Goal: Browse casually: Explore the website without a specific task or goal

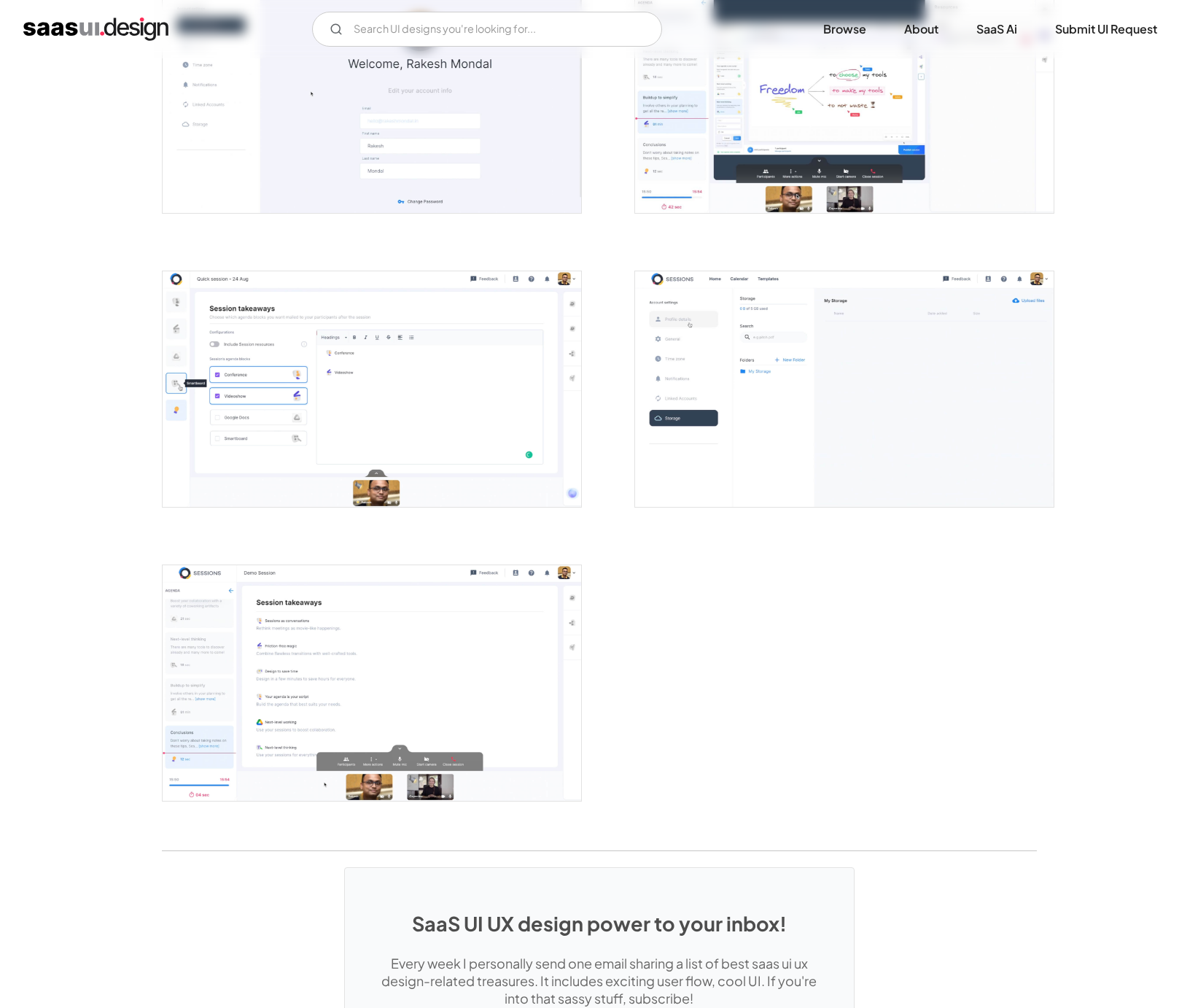
scroll to position [3339, 0]
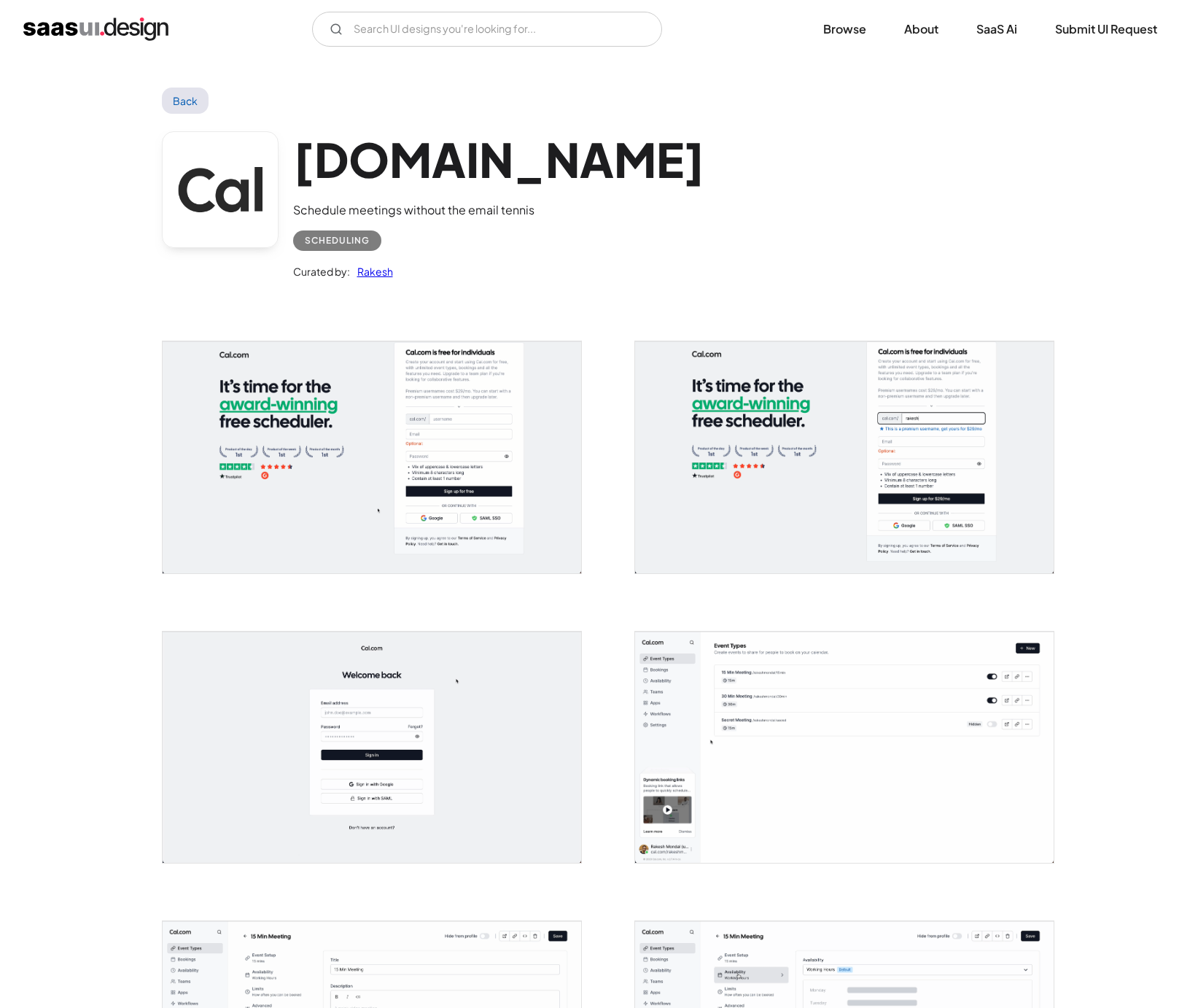
scroll to position [18, 0]
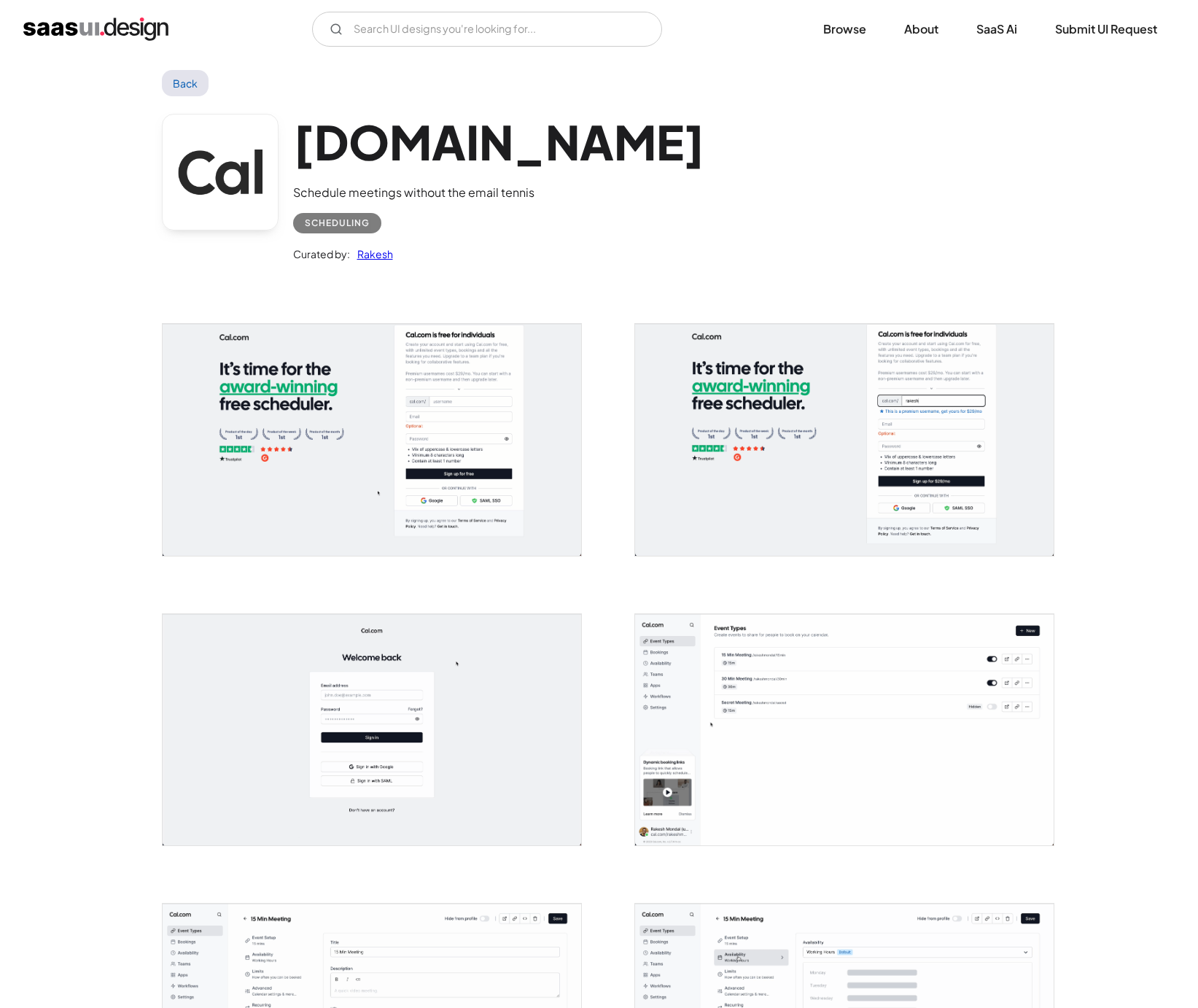
click at [119, 28] on img "home" at bounding box center [95, 30] width 145 height 23
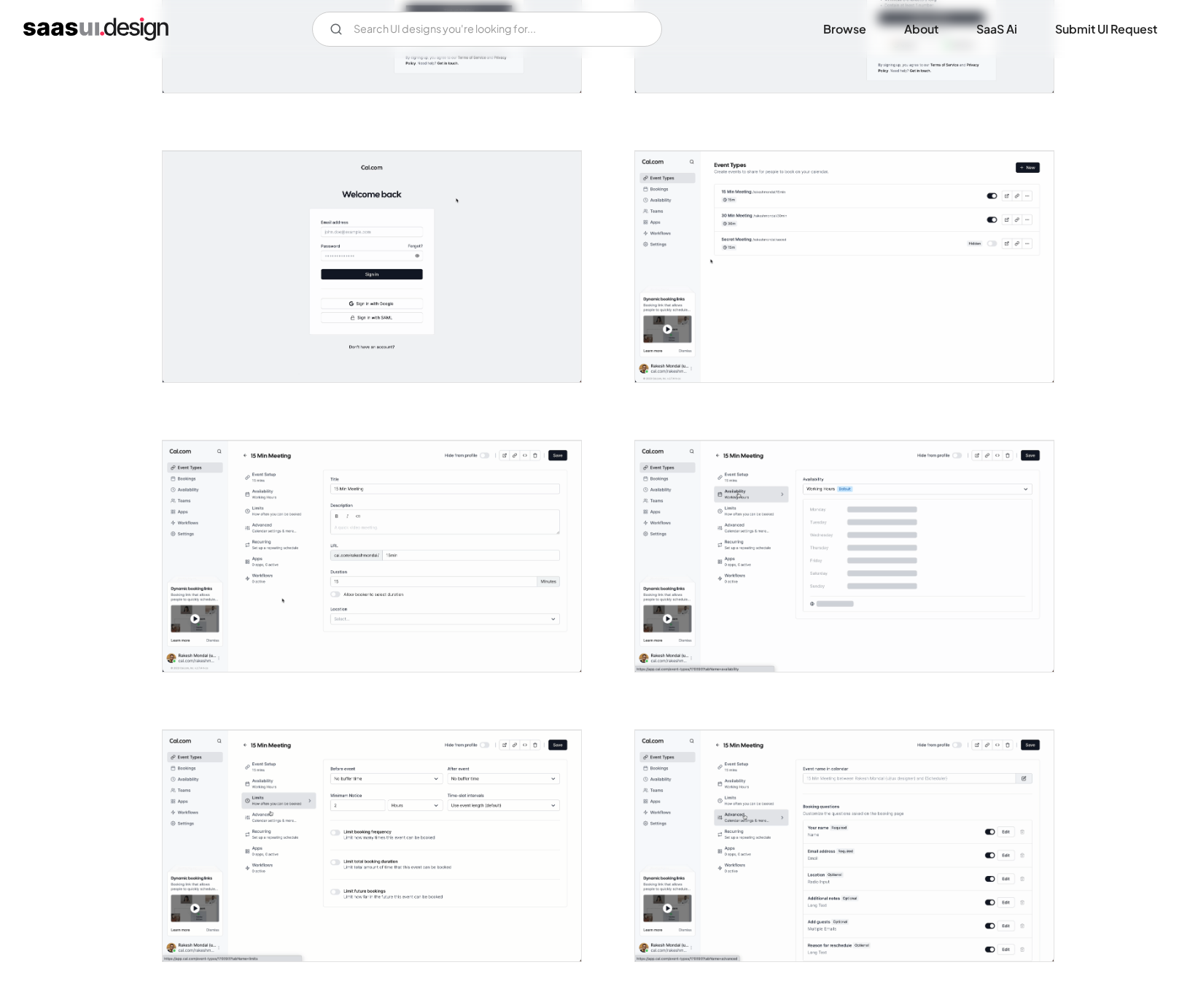
scroll to position [481, 0]
click at [289, 522] on img "open lightbox" at bounding box center [371, 555] width 418 height 231
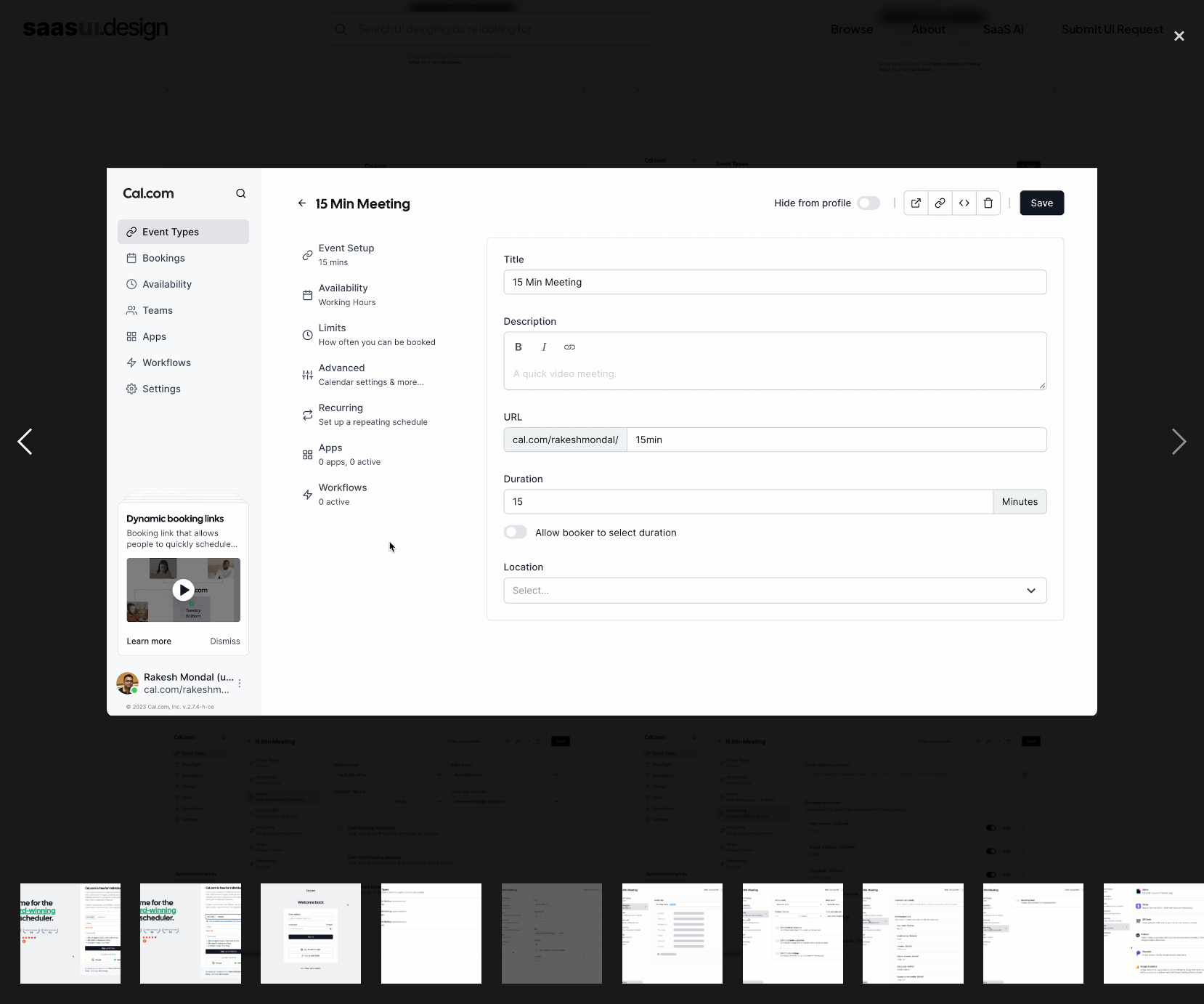
click at [5, 646] on div "previous image" at bounding box center [25, 442] width 49 height 843
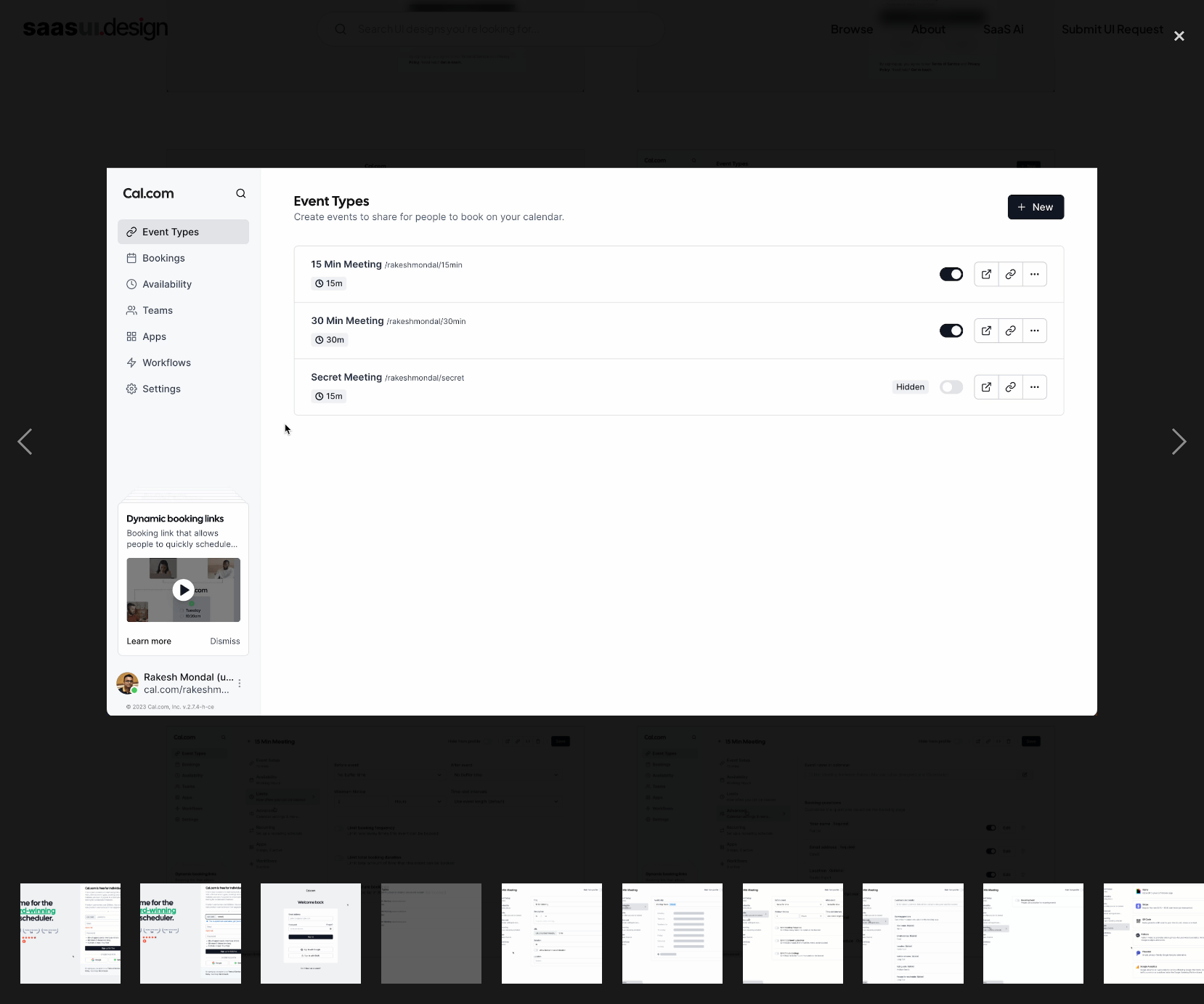
click at [785, 837] on div at bounding box center [602, 442] width 1204 height 843
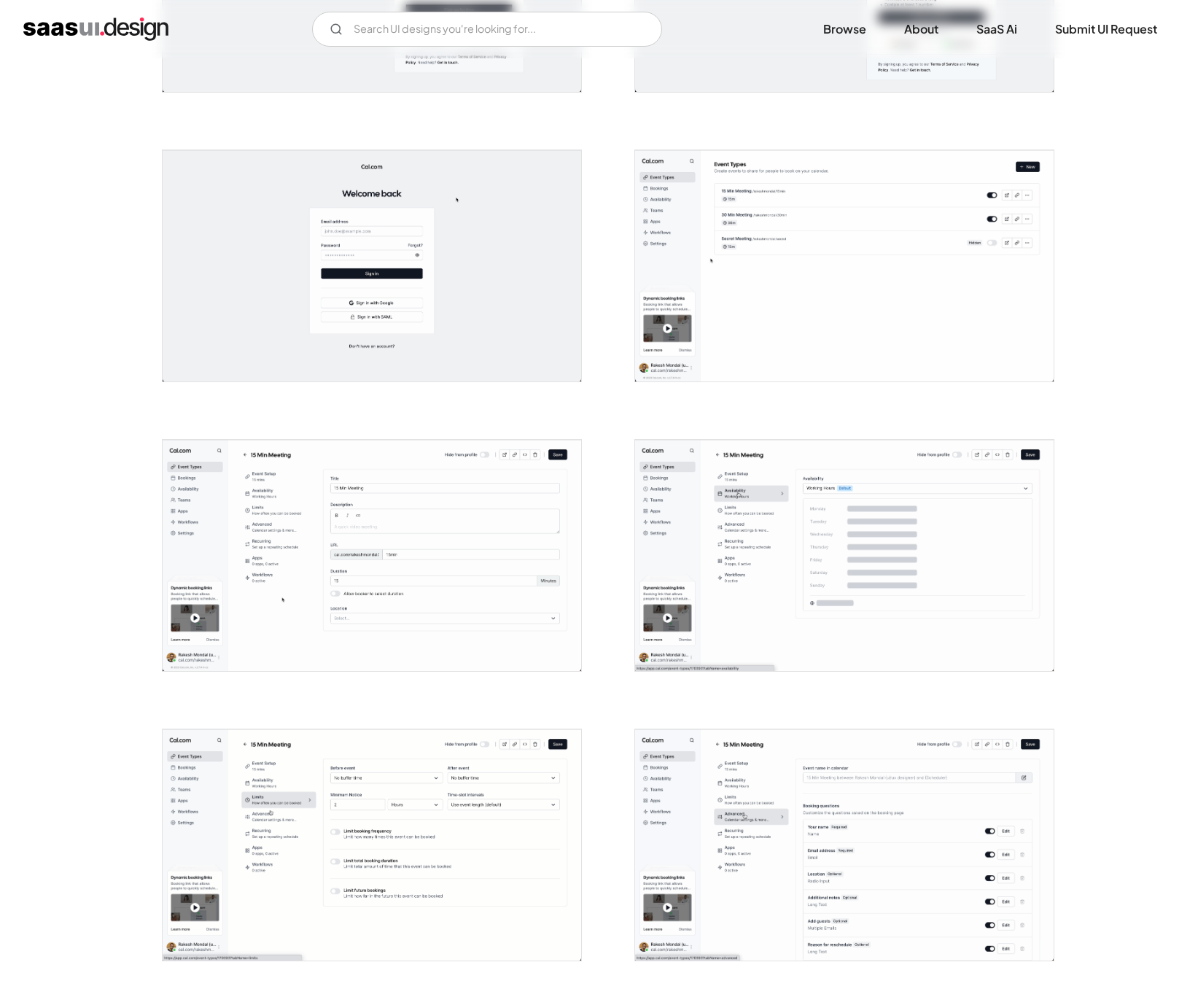
click at [470, 633] on img "open lightbox" at bounding box center [371, 555] width 418 height 231
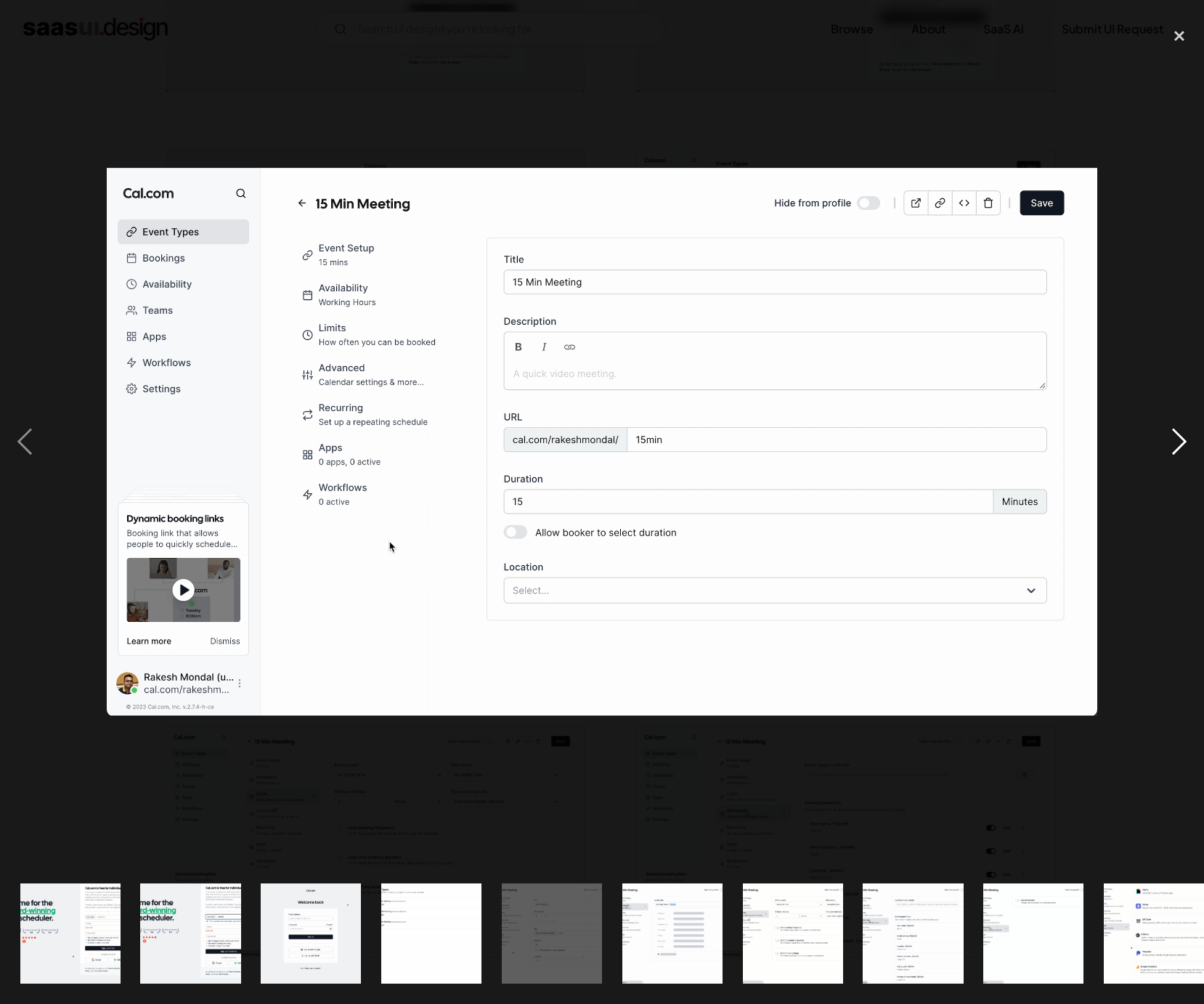
click at [1190, 241] on div "next image" at bounding box center [1179, 442] width 49 height 843
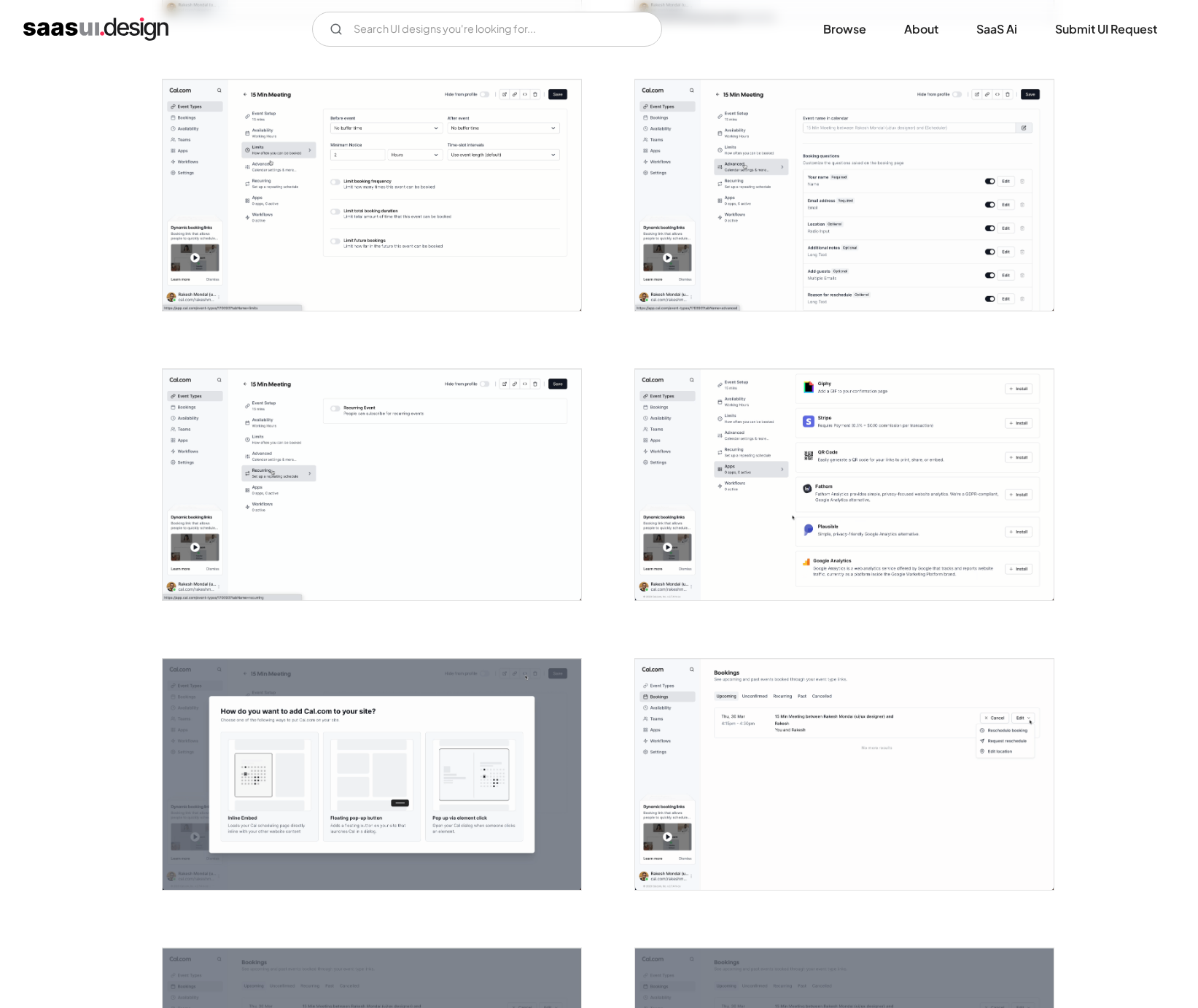
scroll to position [1143, 0]
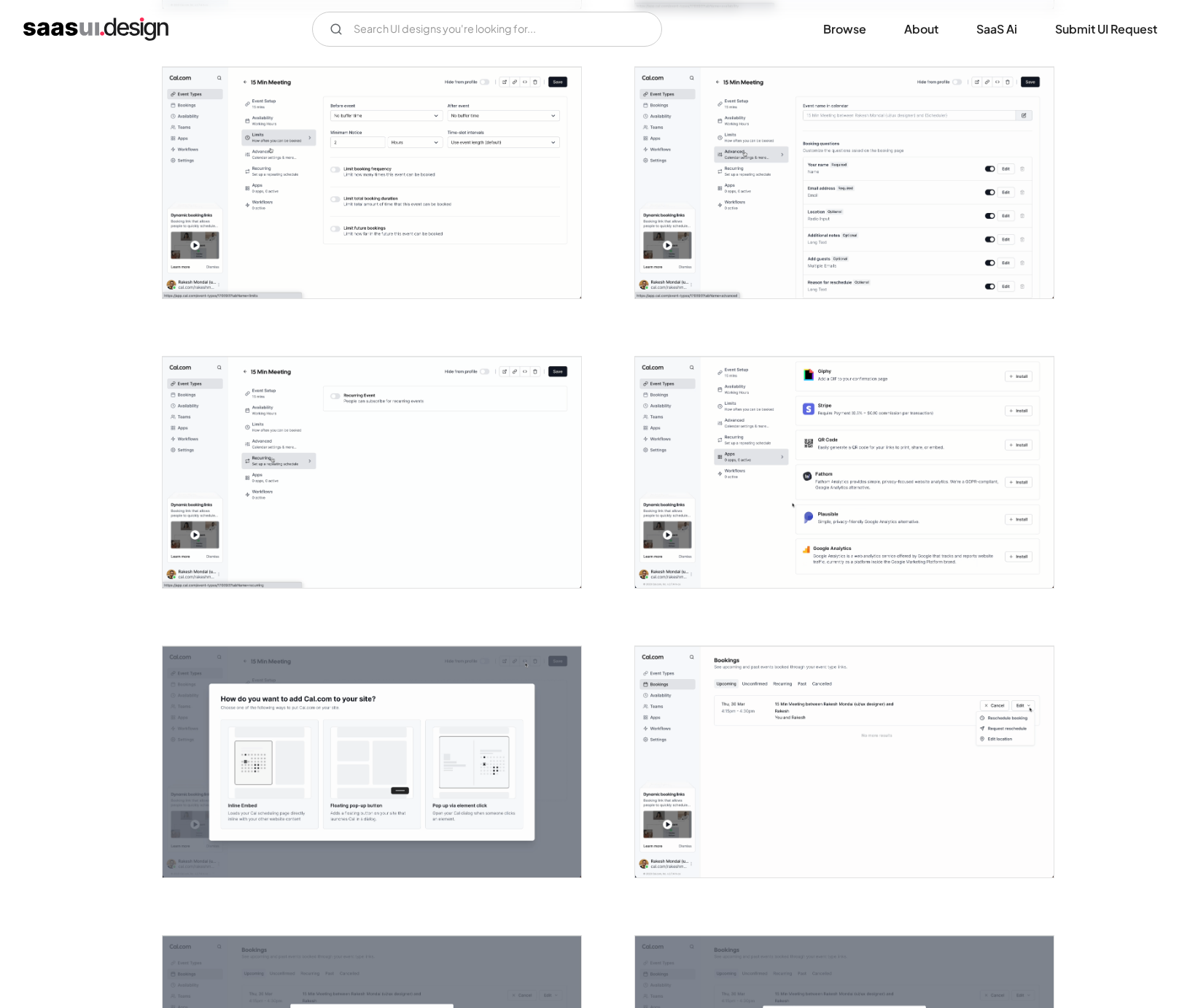
click at [783, 499] on img "open lightbox" at bounding box center [844, 472] width 418 height 231
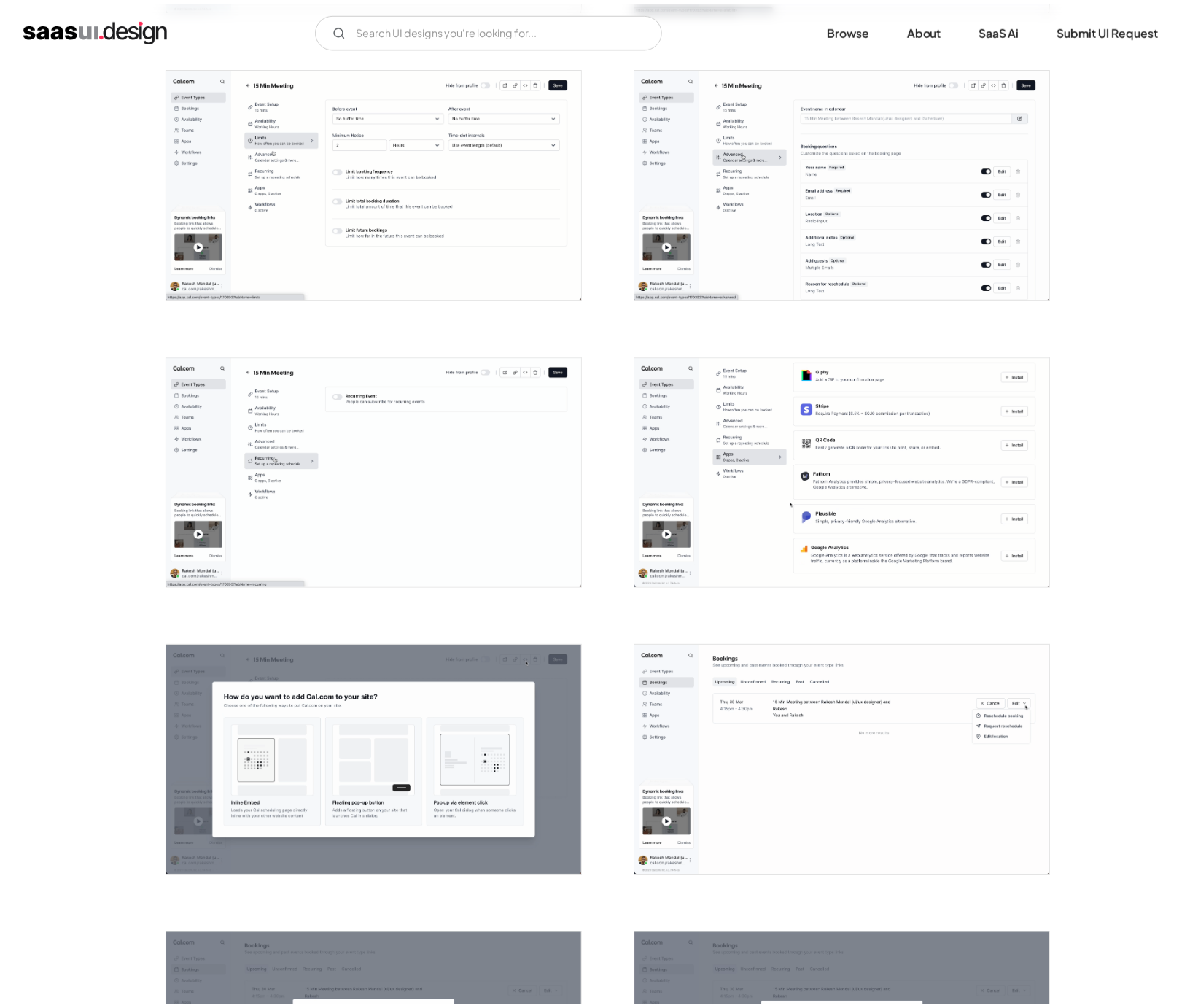
scroll to position [0, 0]
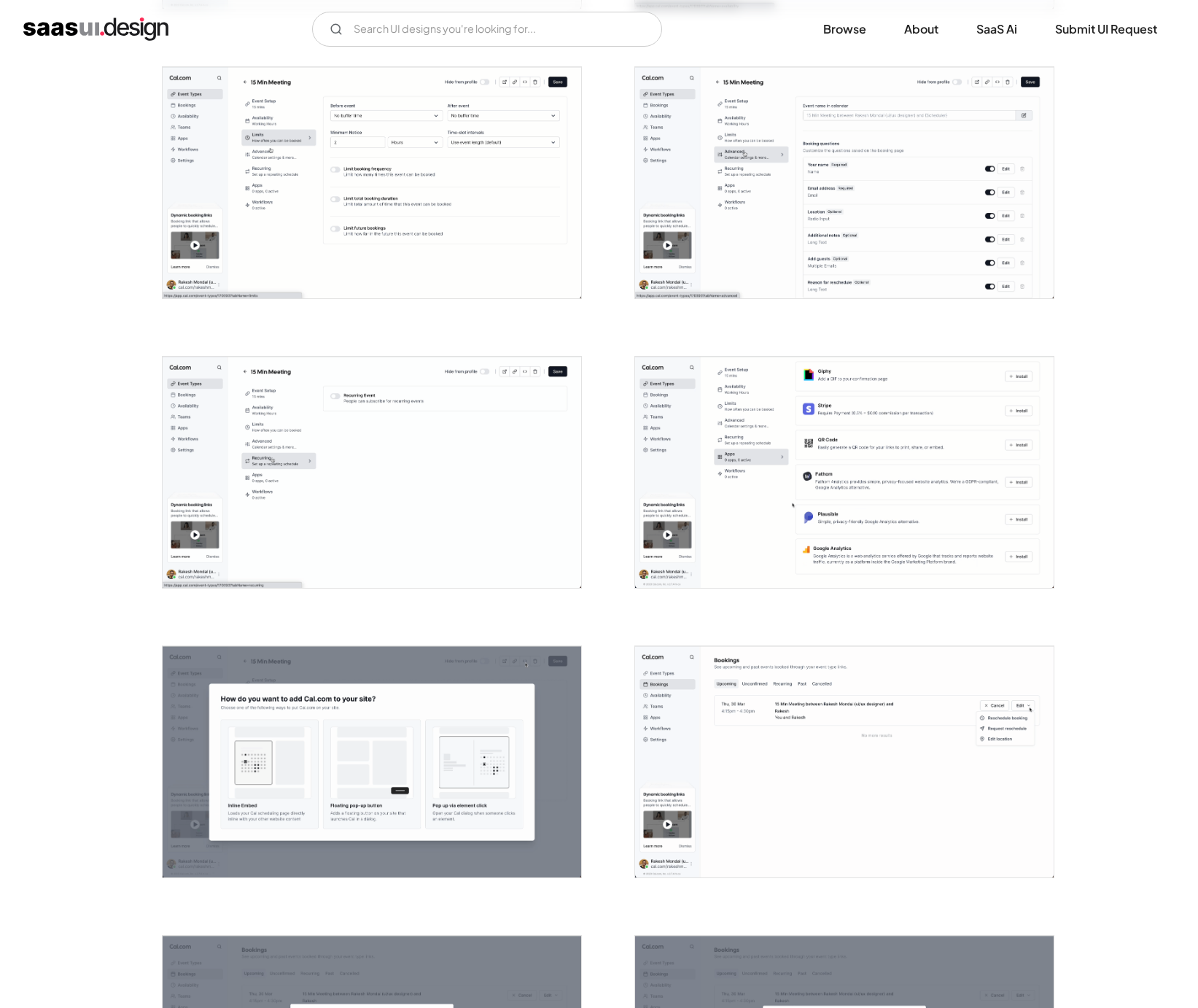
click at [497, 471] on img "open lightbox" at bounding box center [371, 472] width 418 height 231
click at [780, 467] on img "open lightbox" at bounding box center [844, 472] width 418 height 231
click at [499, 207] on img "open lightbox" at bounding box center [371, 182] width 418 height 231
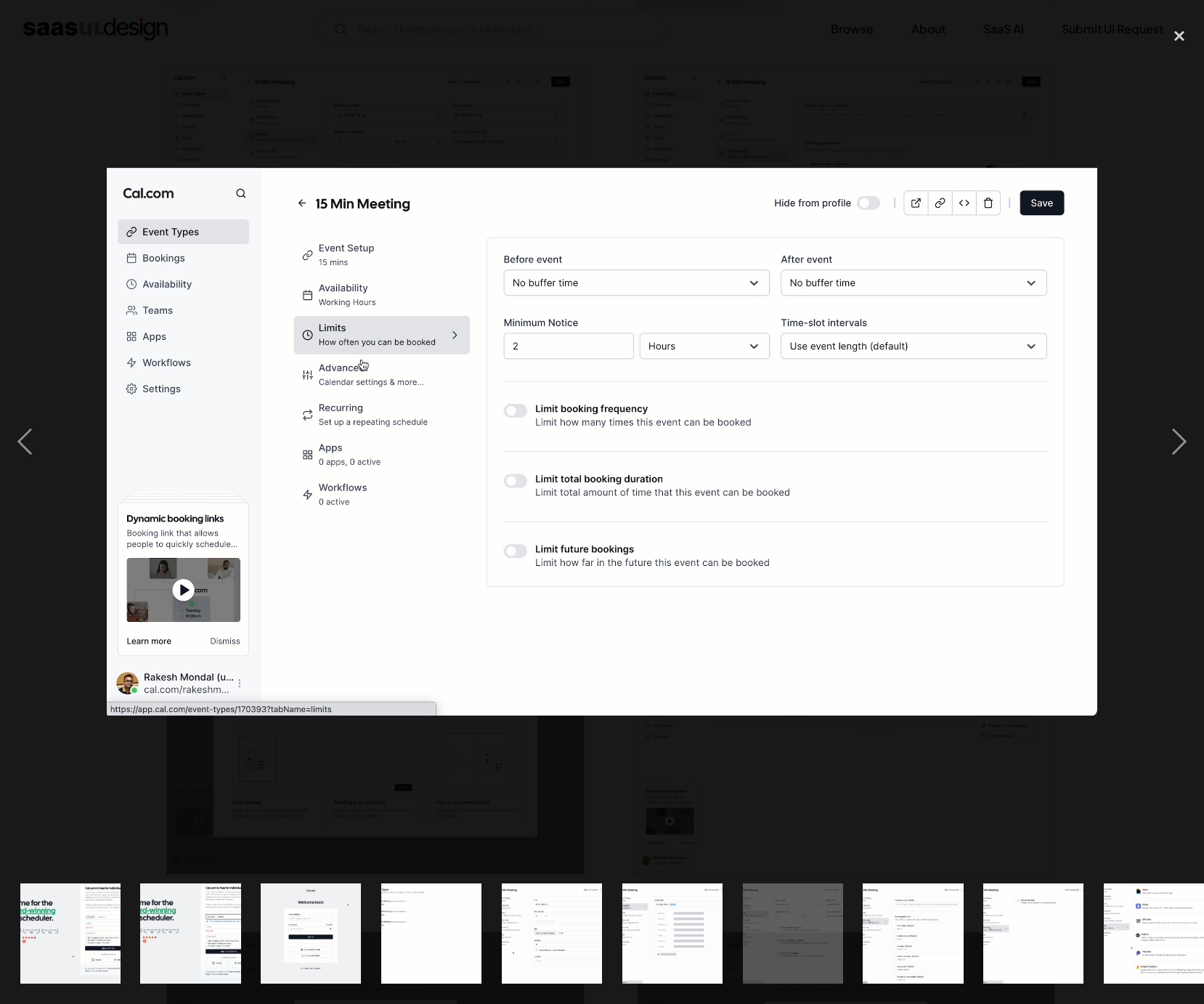
click at [972, 85] on div at bounding box center [602, 442] width 1204 height 843
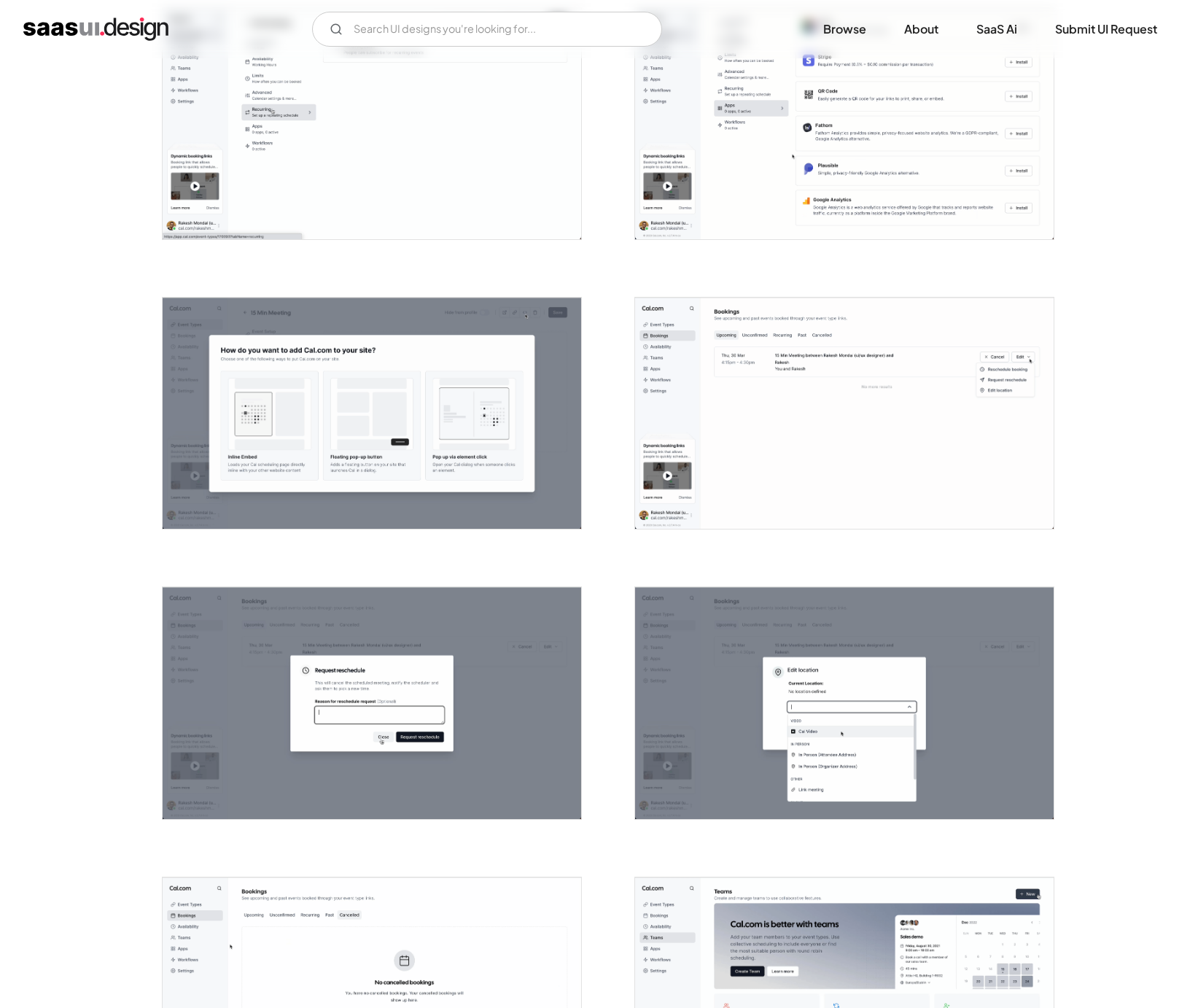
scroll to position [1726, 0]
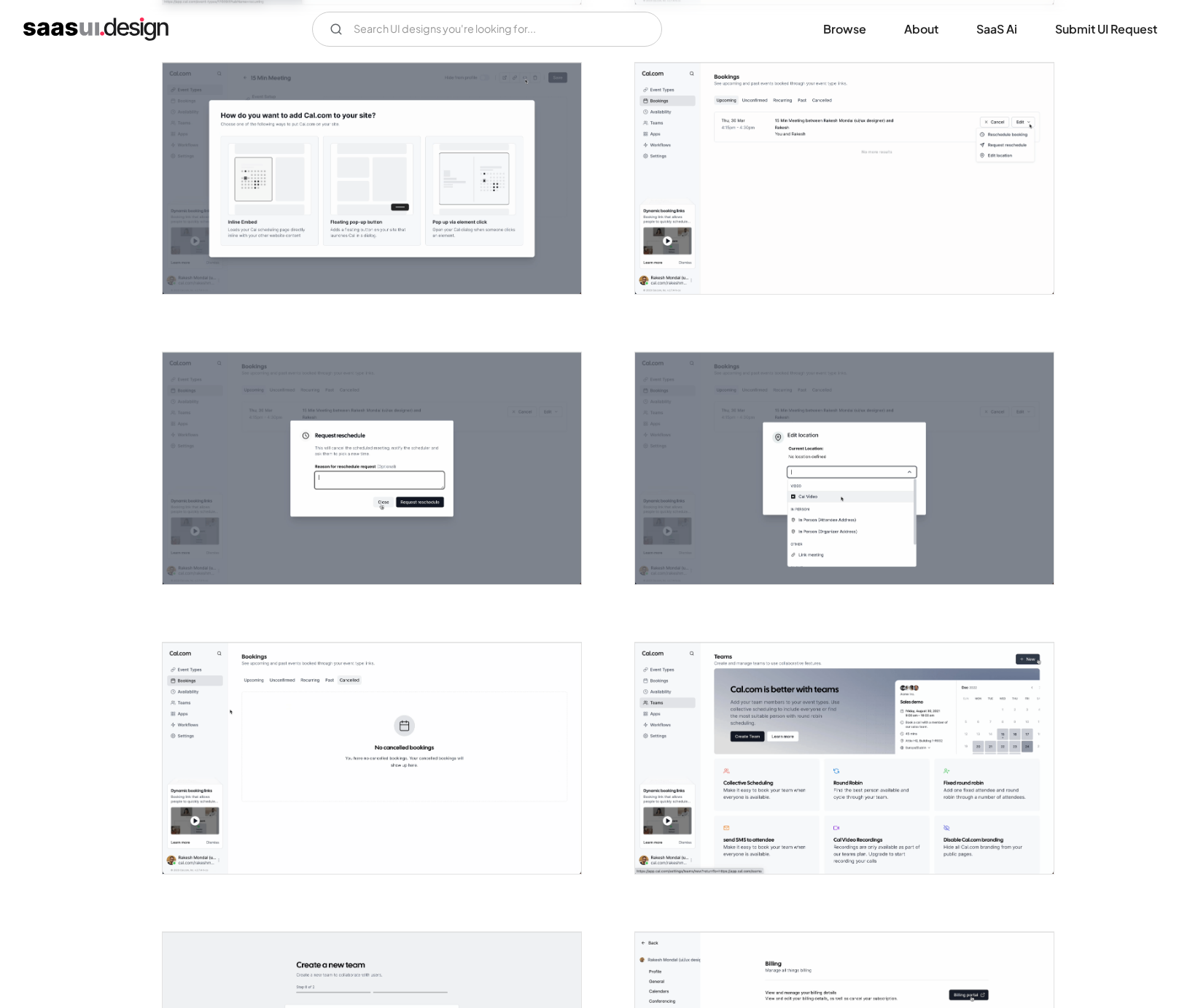
click at [832, 254] on img "open lightbox" at bounding box center [844, 179] width 418 height 231
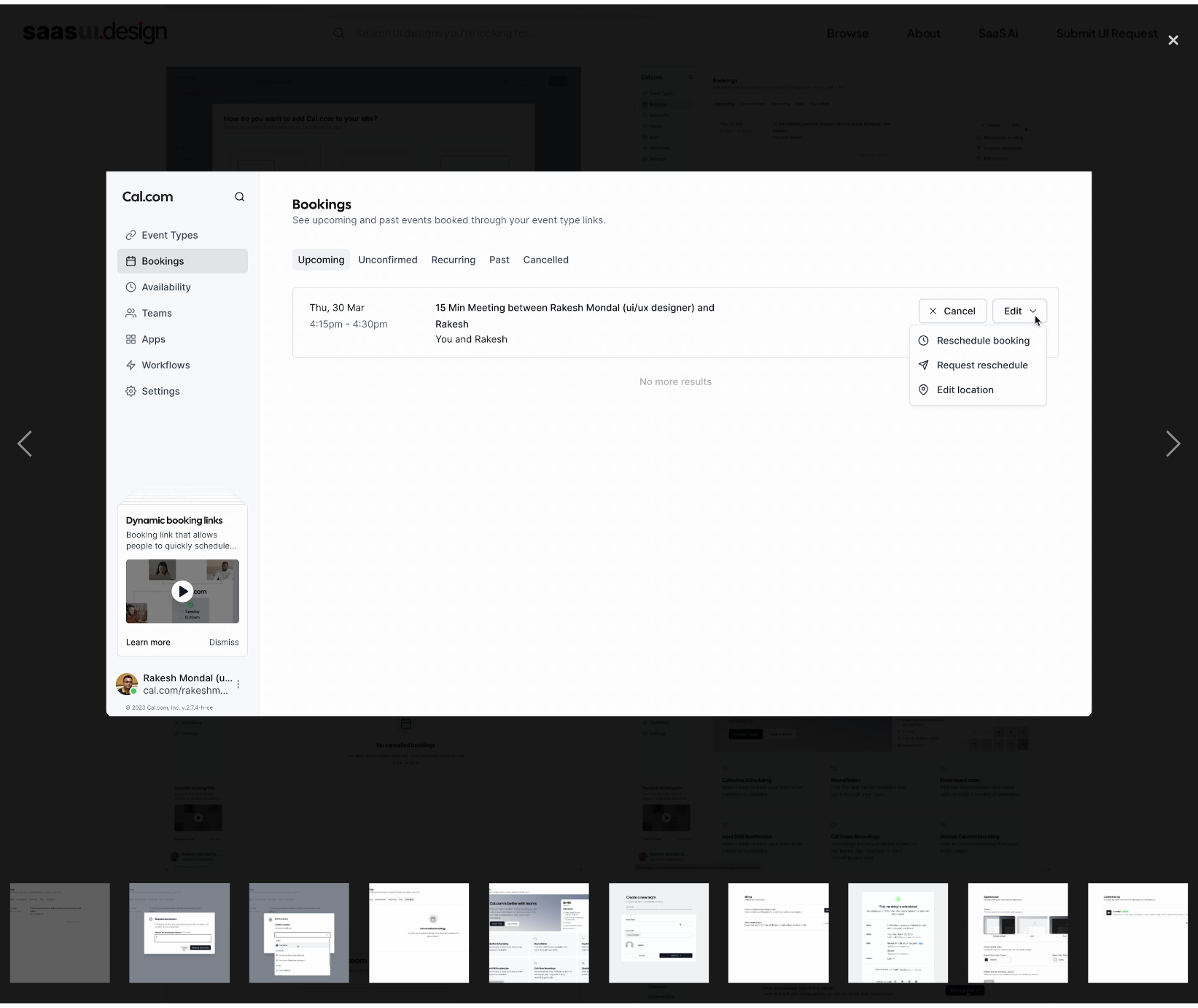
scroll to position [0, 1340]
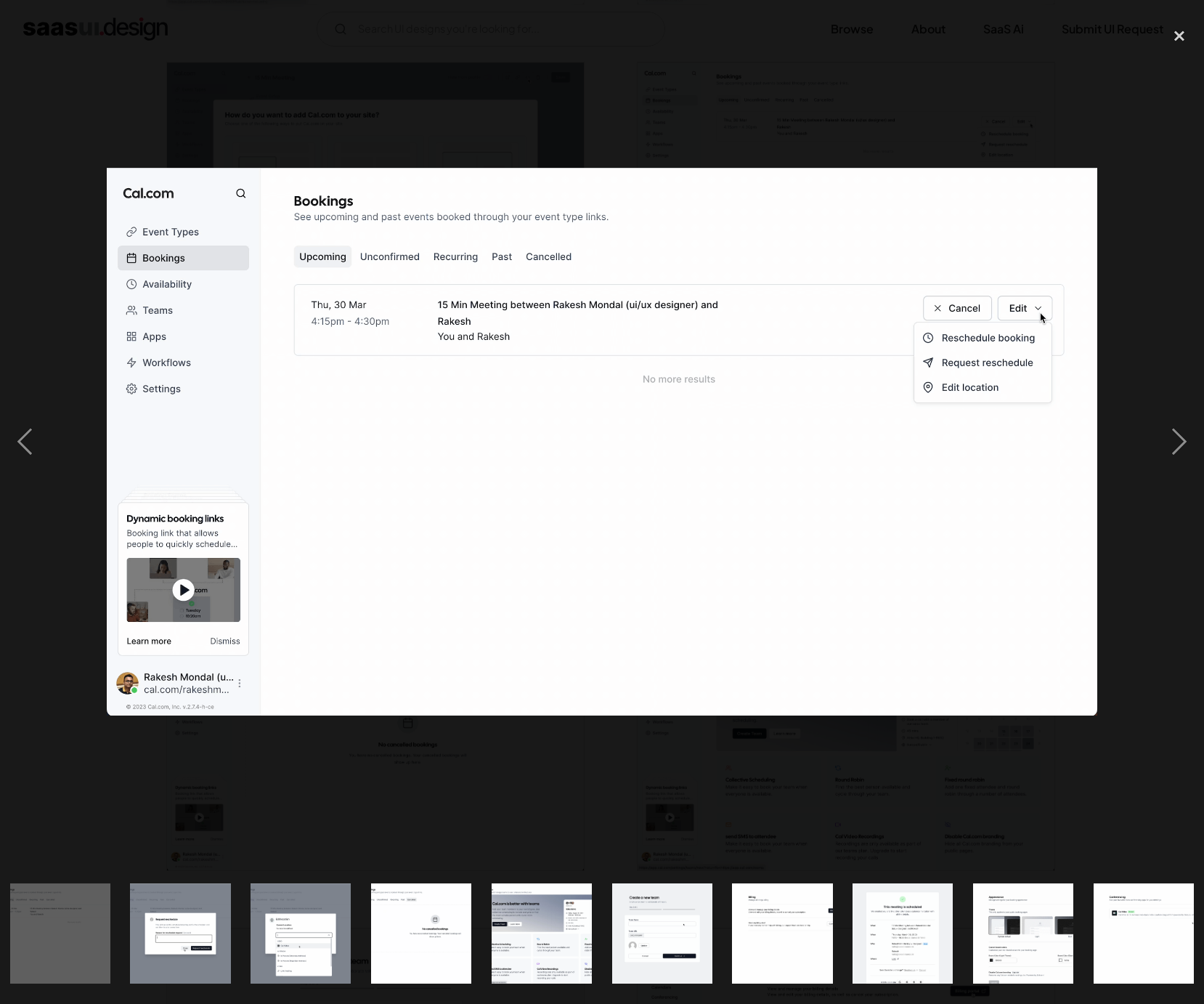
click at [1025, 95] on div at bounding box center [602, 442] width 1204 height 843
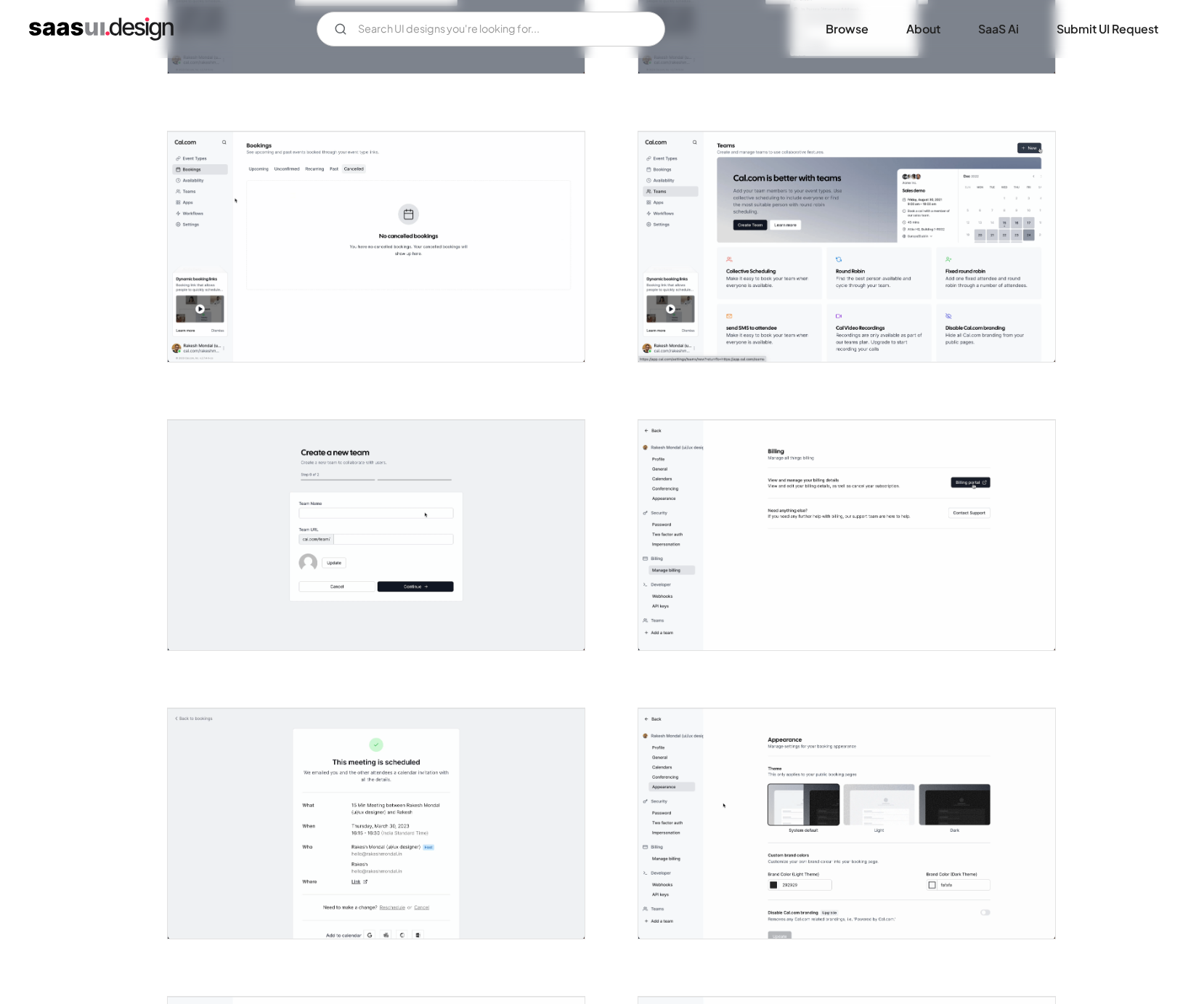
scroll to position [2350, 0]
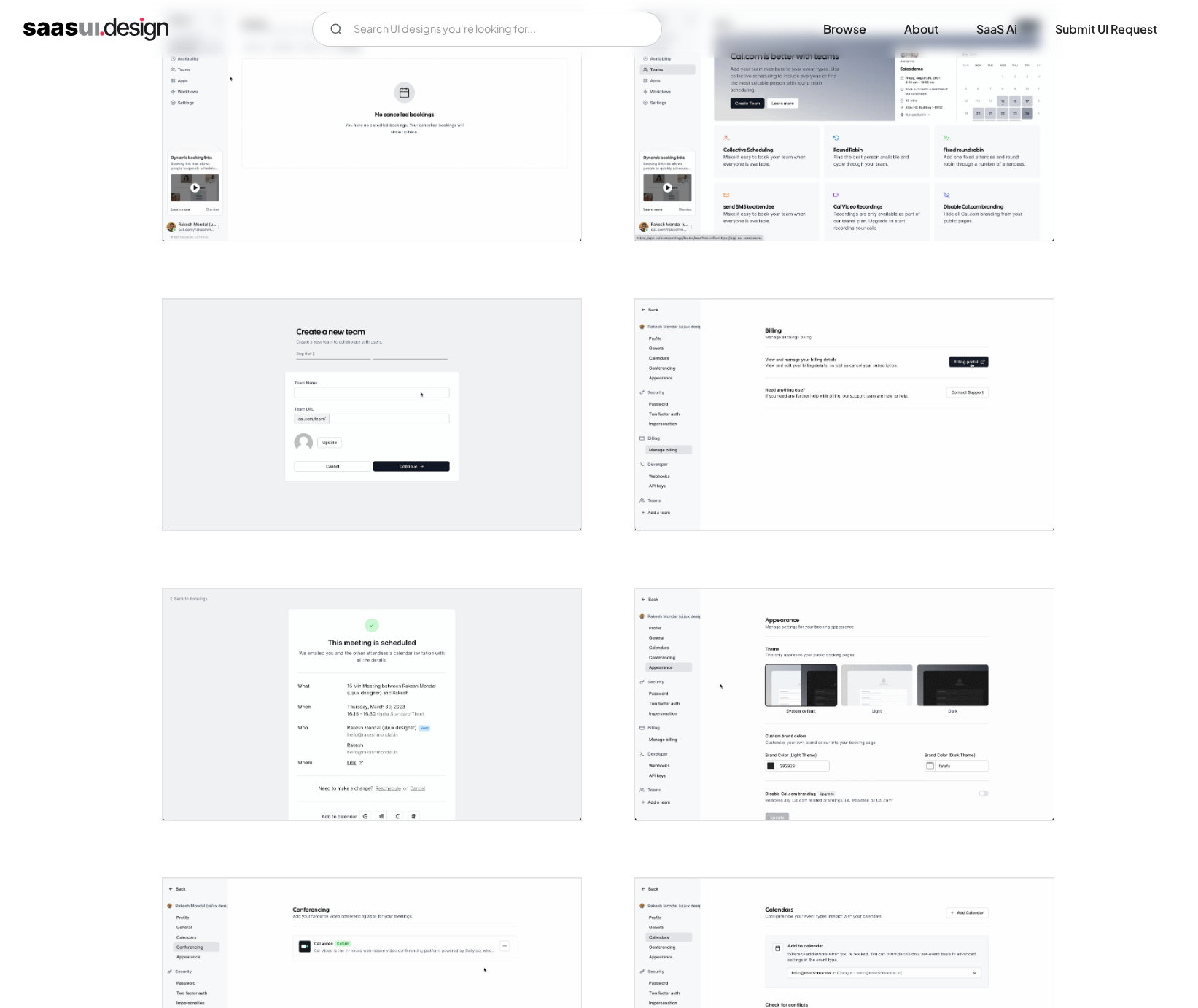
click at [551, 474] on img "open lightbox" at bounding box center [371, 415] width 418 height 231
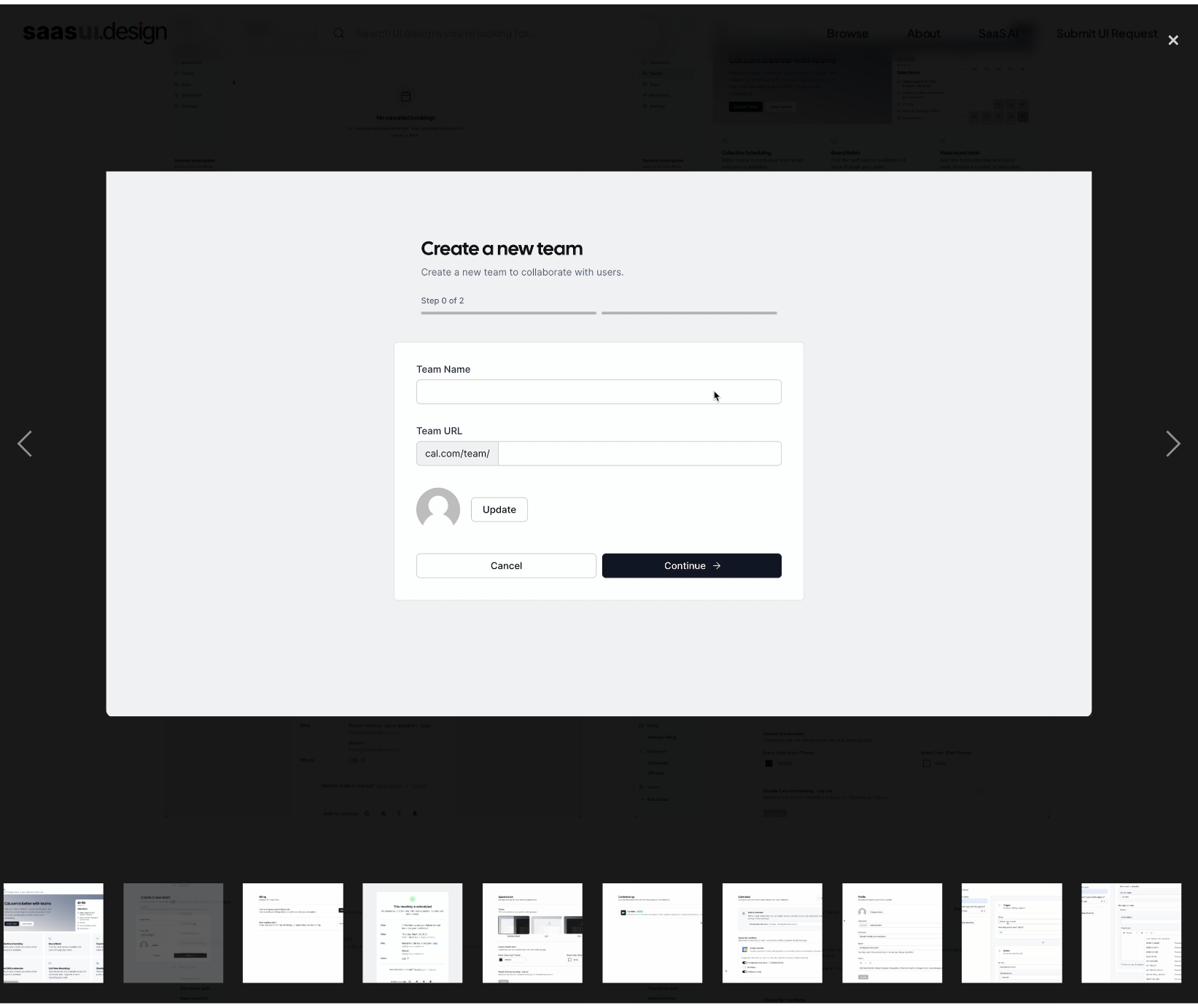
scroll to position [0, 1833]
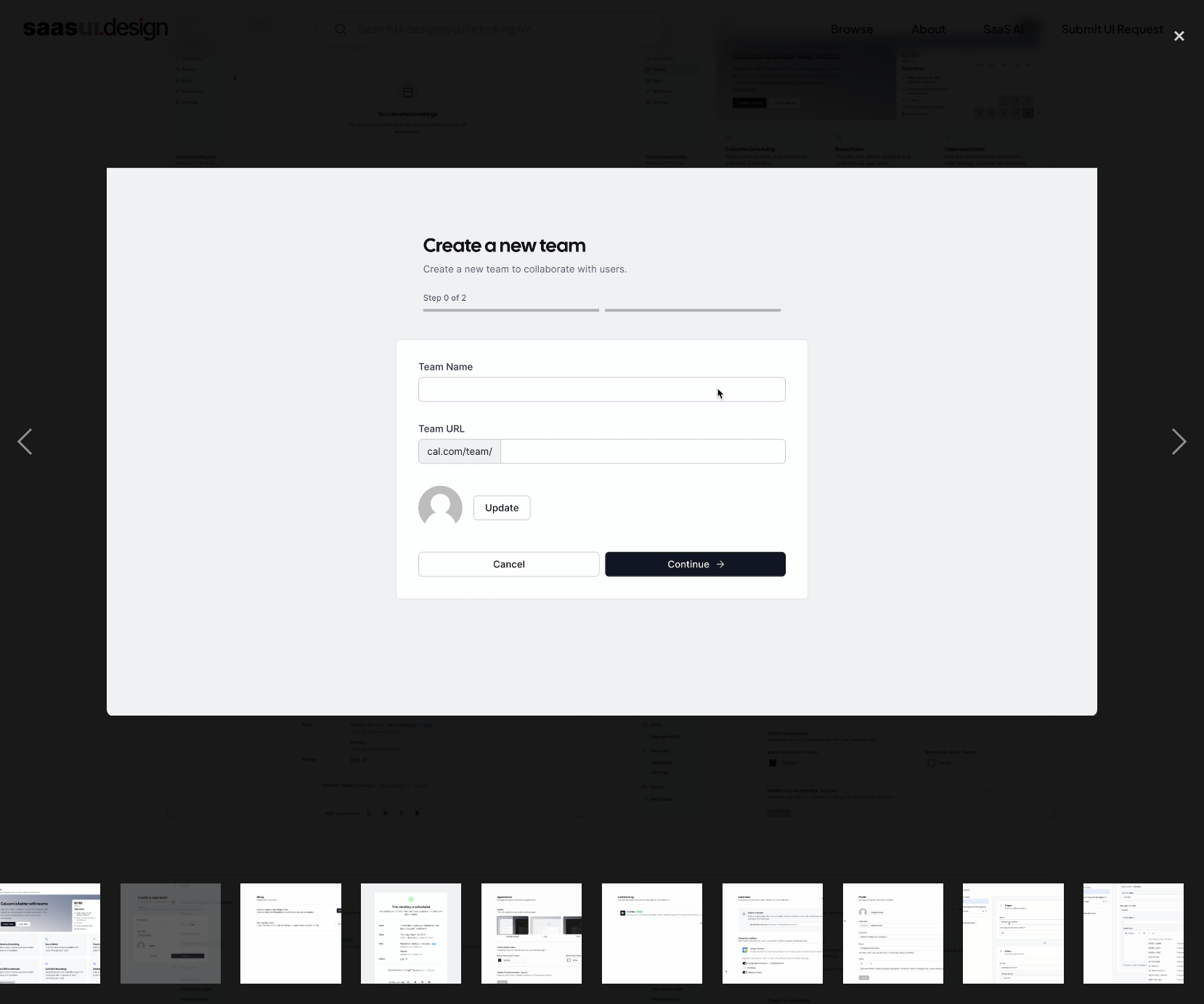
click at [933, 95] on div at bounding box center [602, 442] width 1204 height 843
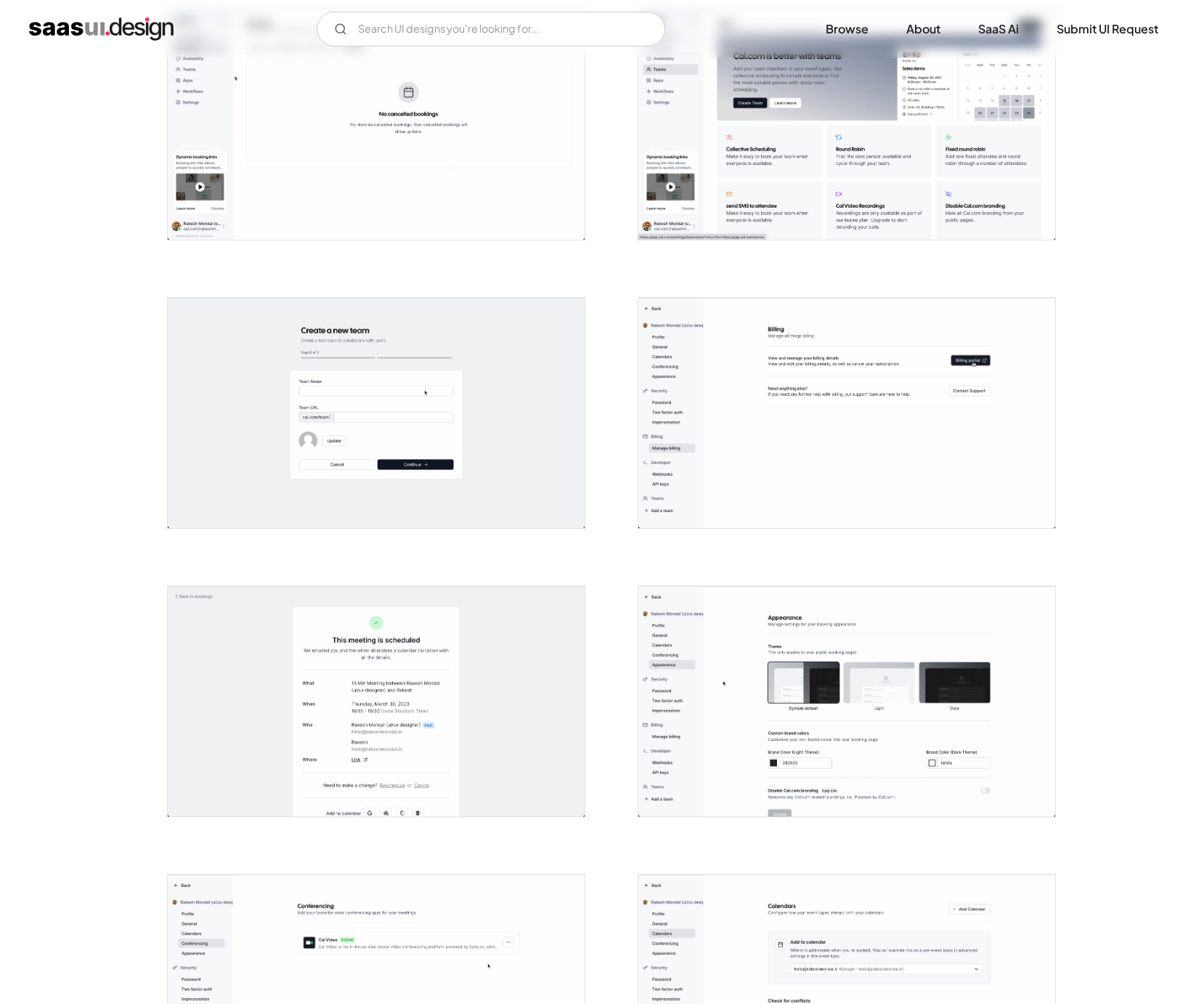
scroll to position [0, 0]
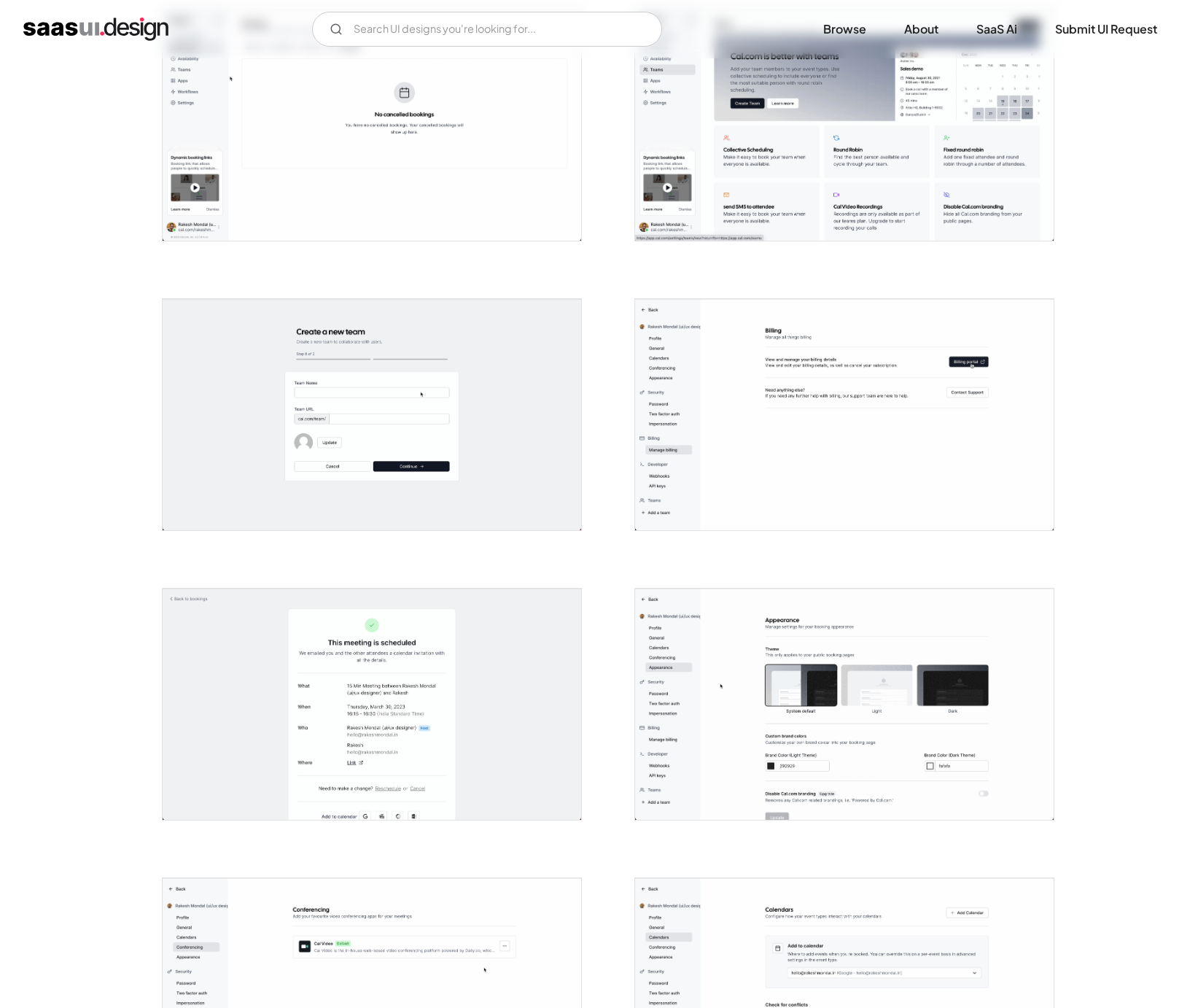
click at [895, 419] on img "open lightbox" at bounding box center [844, 415] width 418 height 231
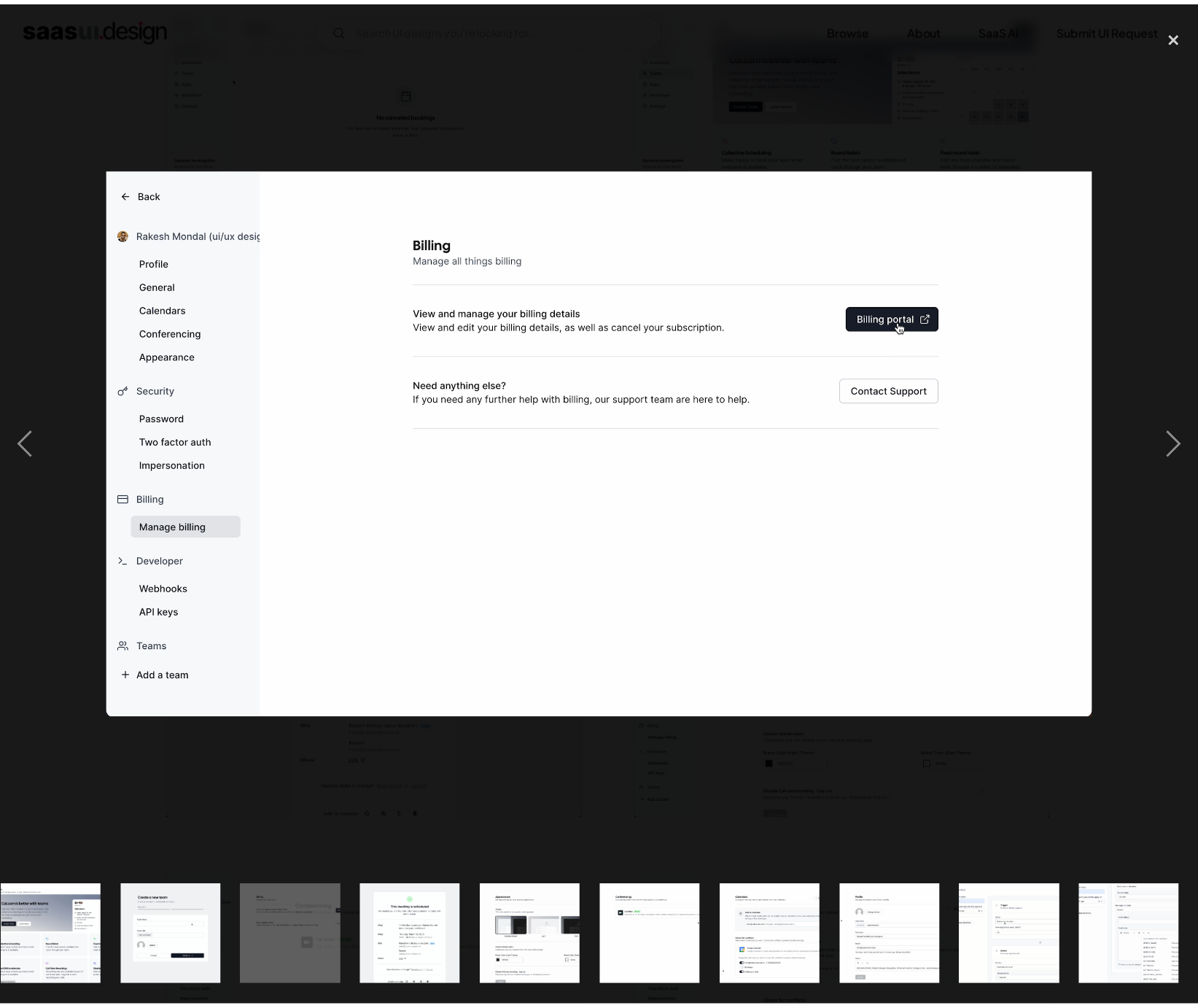
scroll to position [0, 1833]
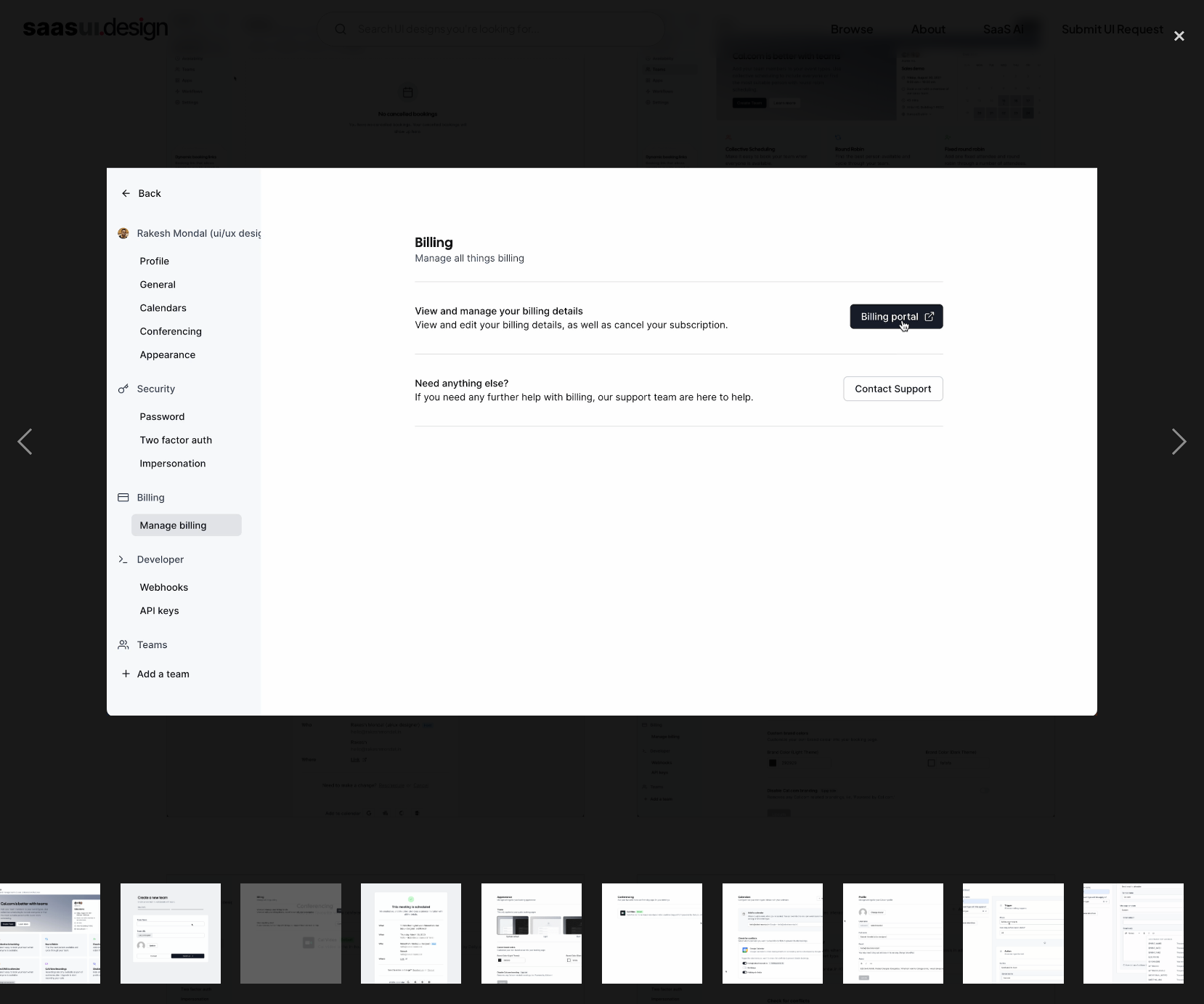
click at [929, 102] on div at bounding box center [602, 442] width 1204 height 843
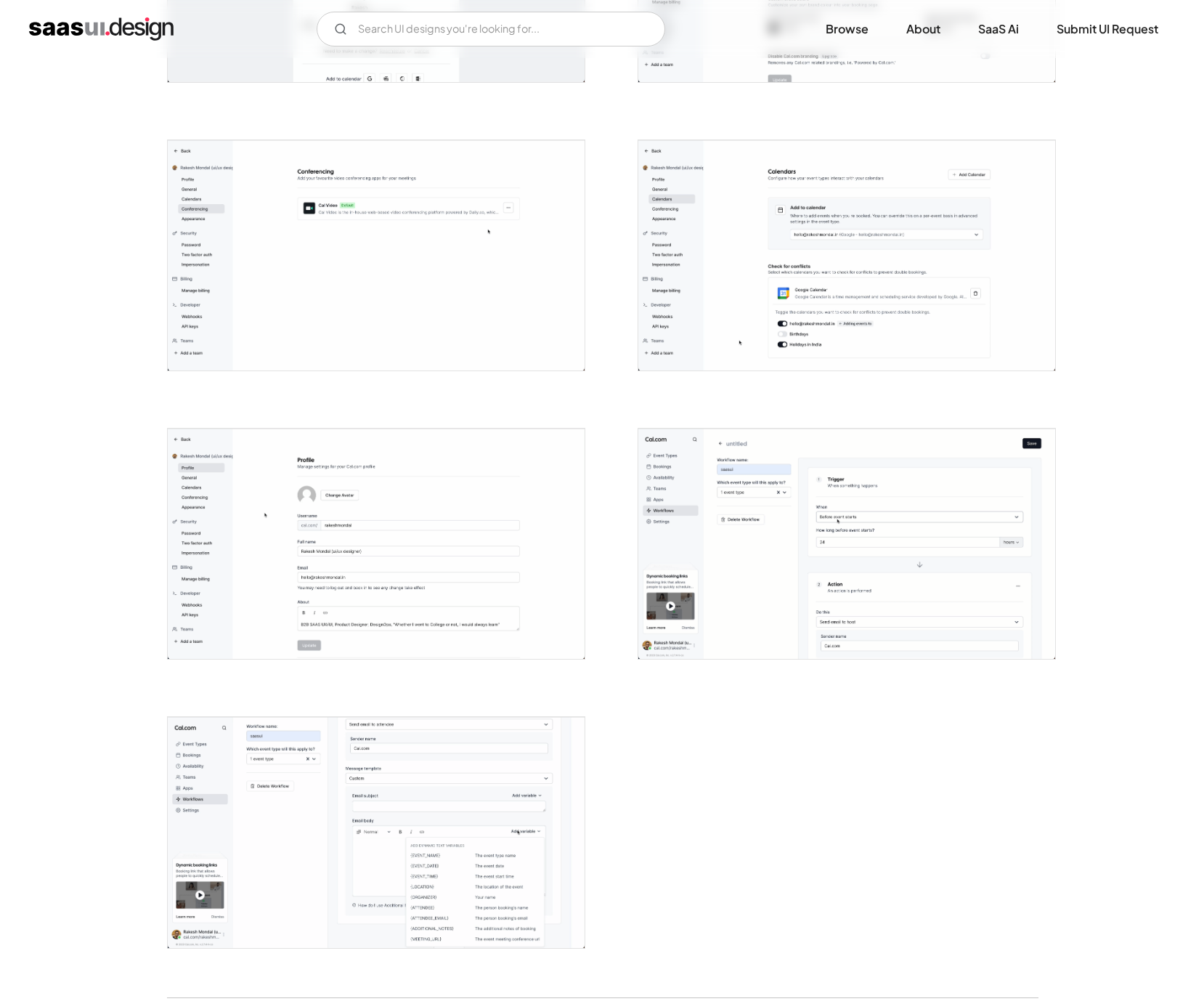
scroll to position [3085, 0]
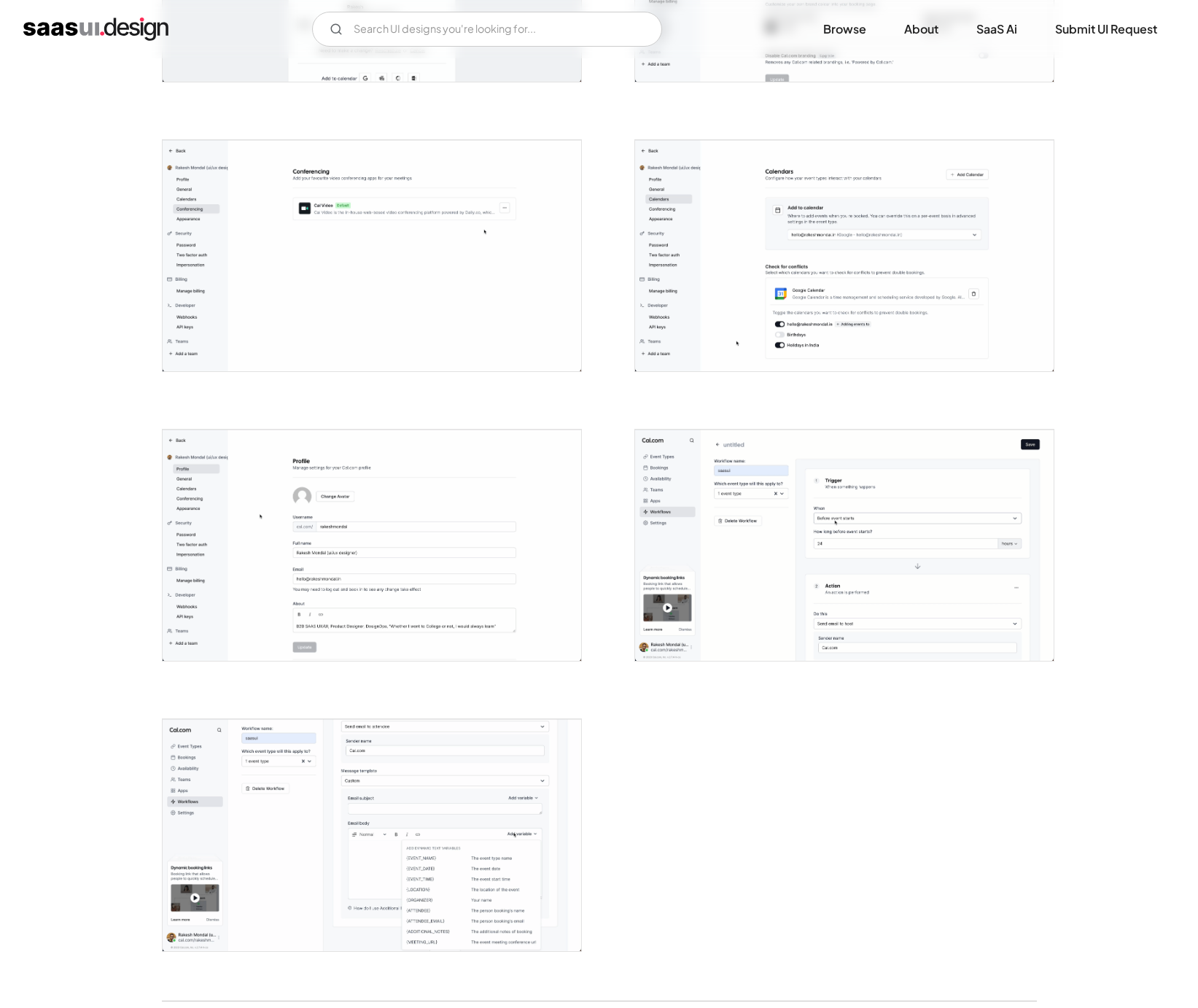
click at [818, 286] on img "open lightbox" at bounding box center [844, 255] width 418 height 231
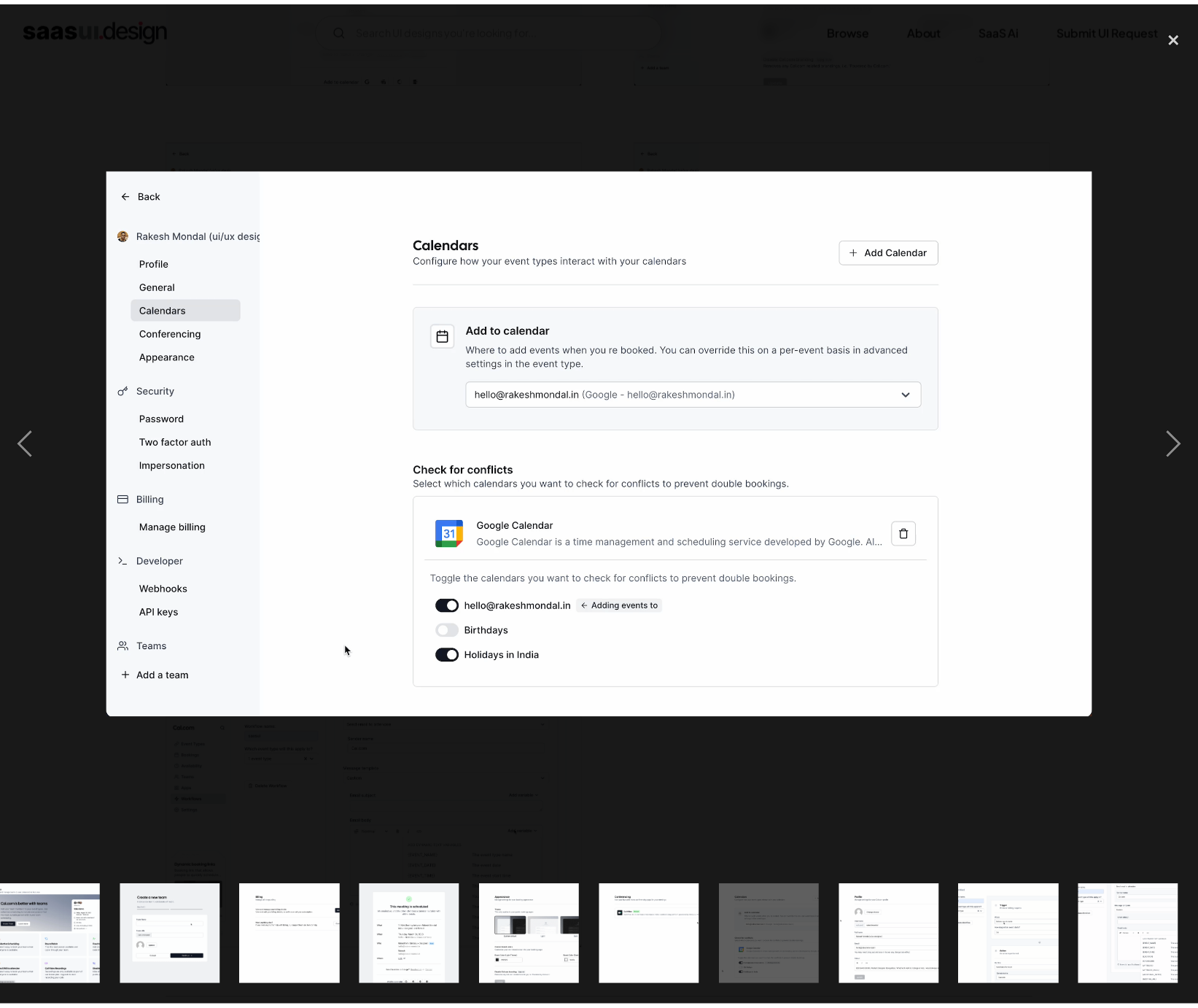
scroll to position [0, 1833]
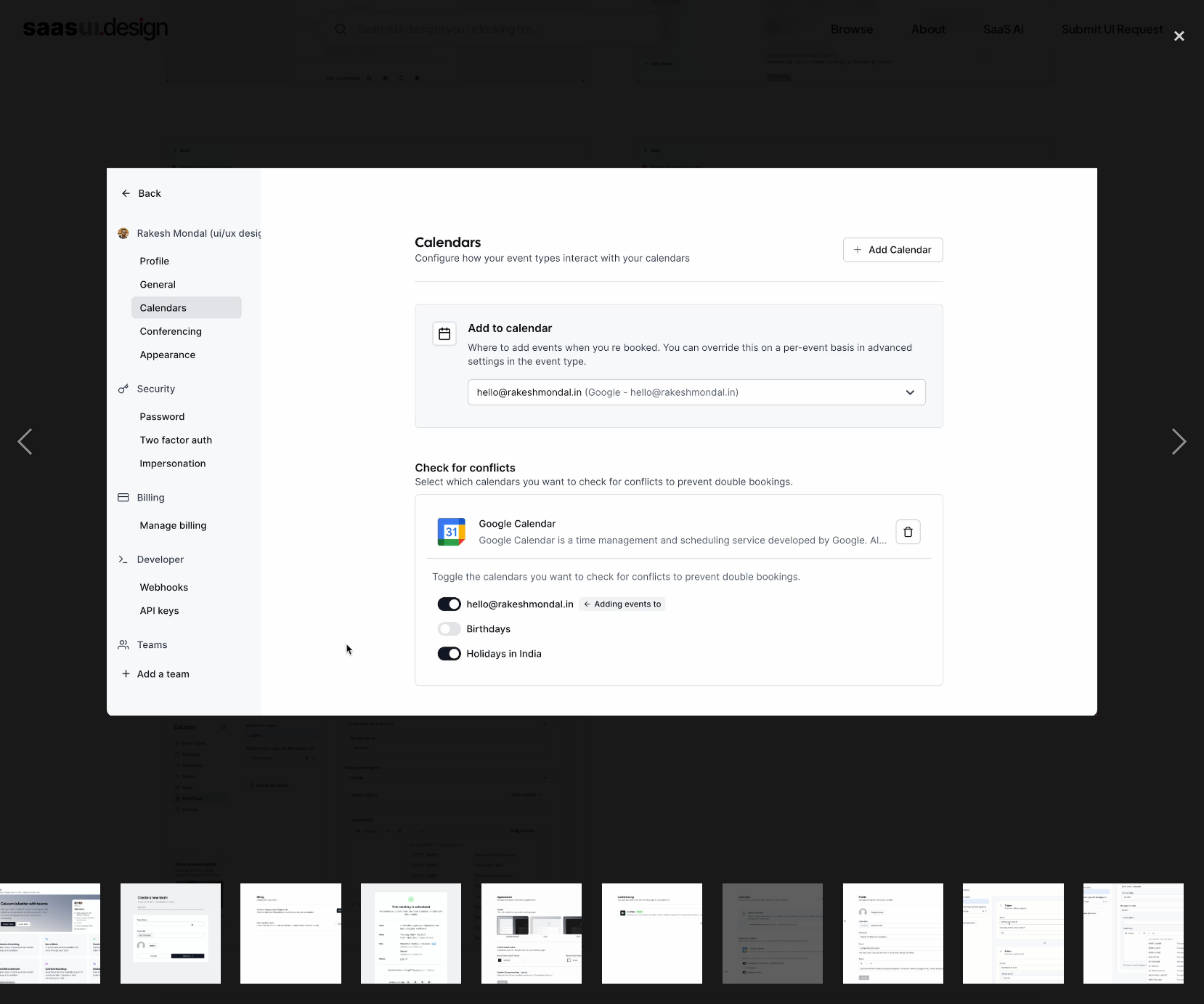
click at [574, 116] on div at bounding box center [602, 442] width 1204 height 843
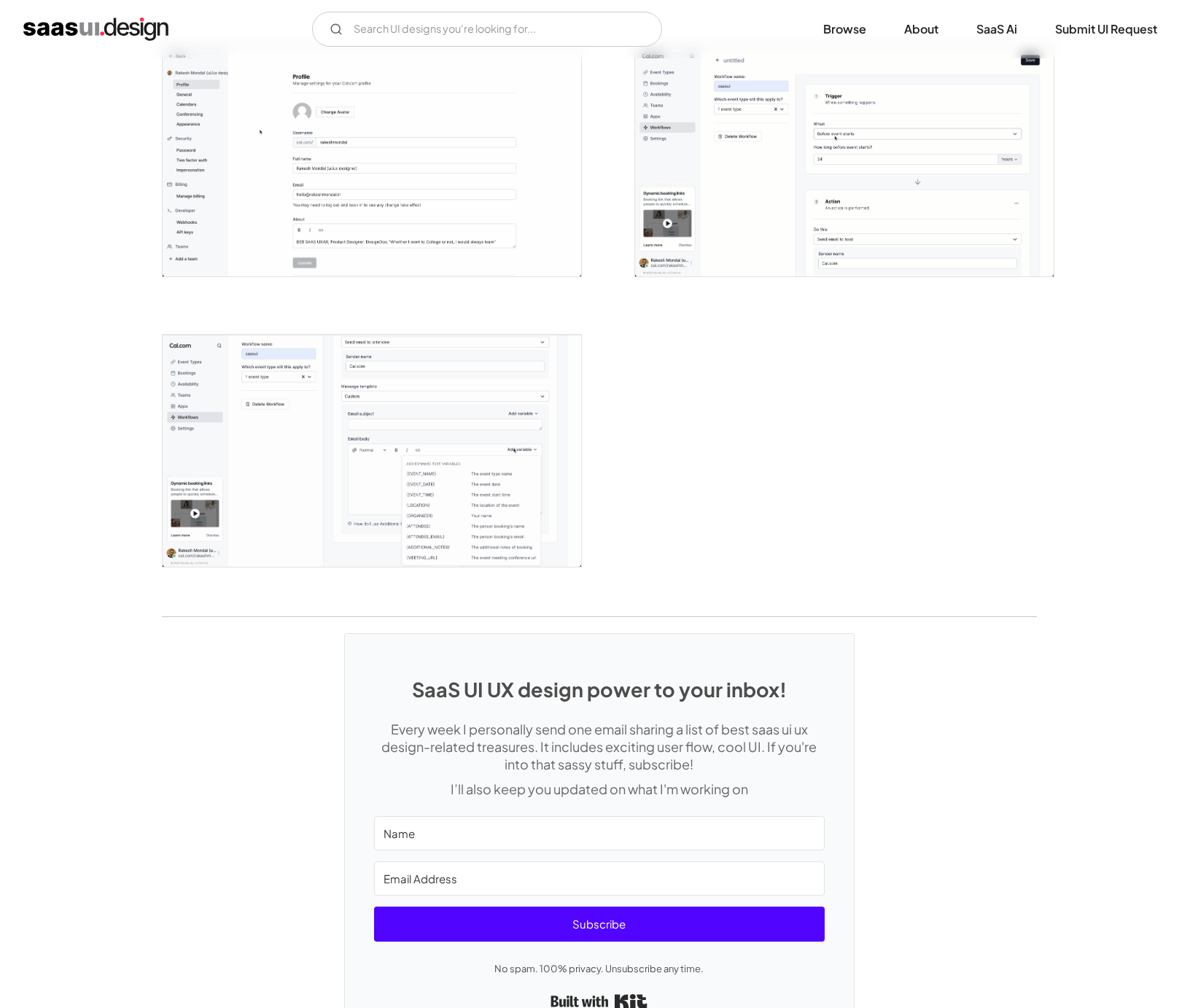
scroll to position [3532, 0]
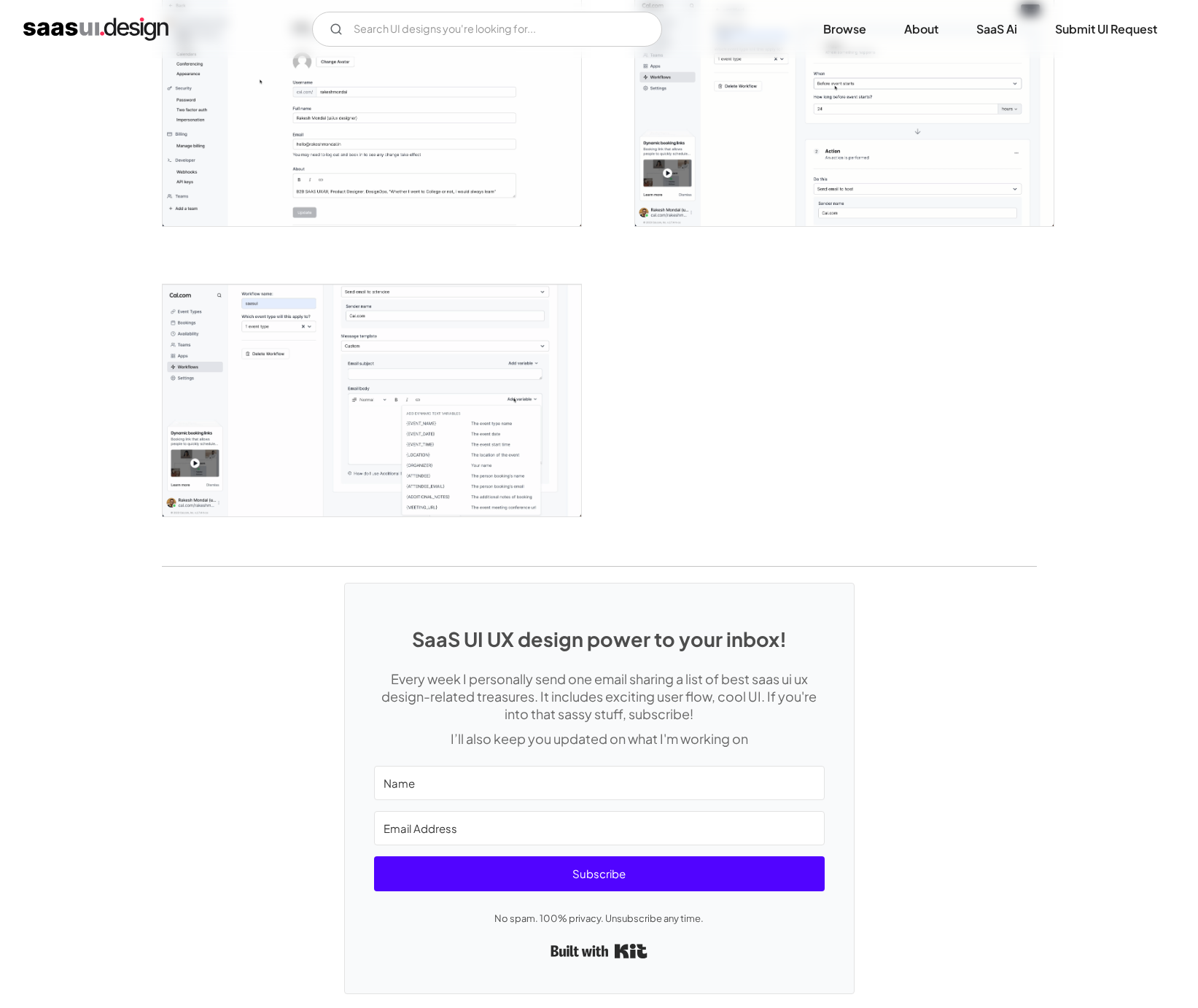
click at [403, 495] on img "open lightbox" at bounding box center [371, 400] width 418 height 231
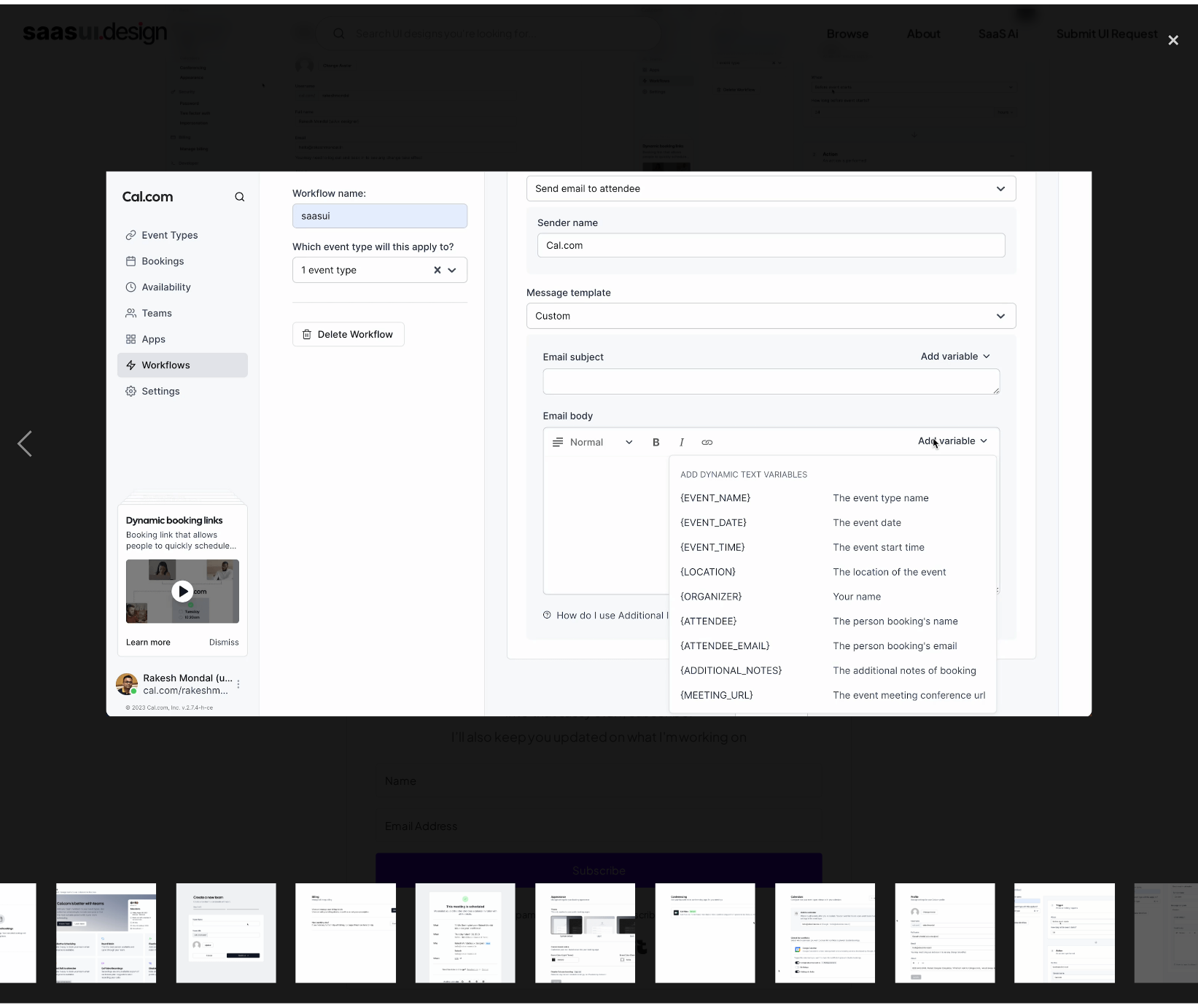
scroll to position [0, 1833]
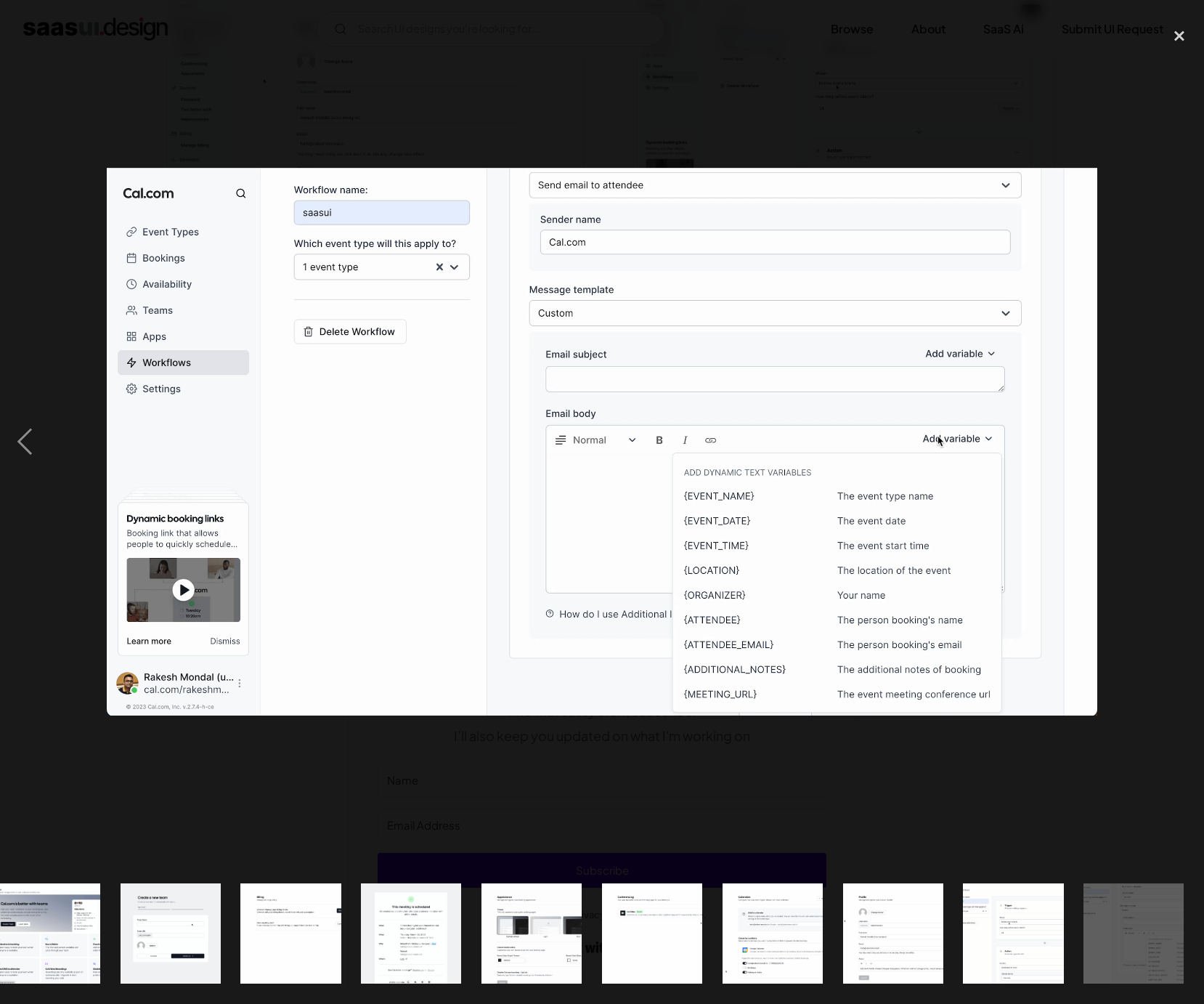
click at [645, 87] on div at bounding box center [602, 442] width 1204 height 843
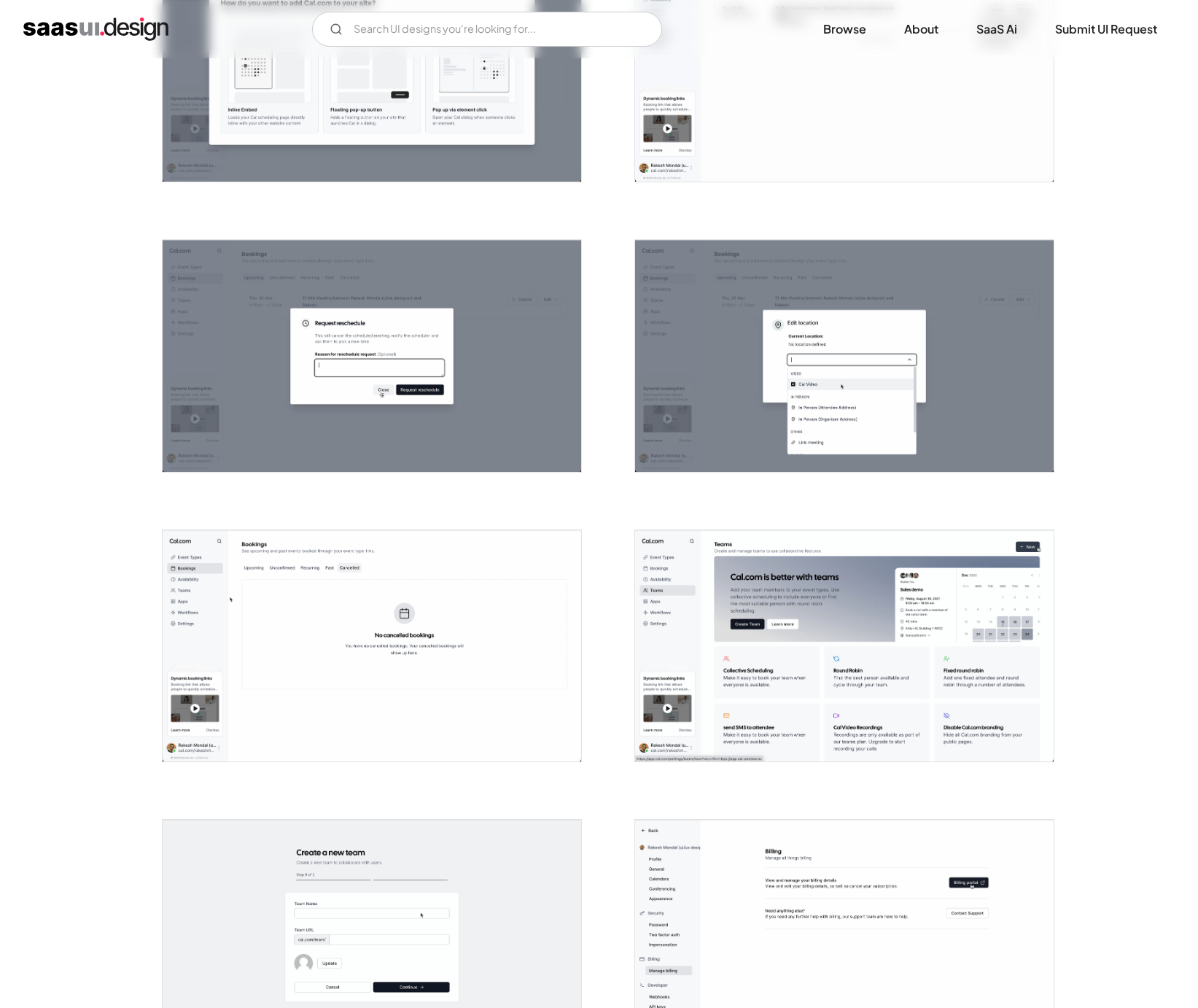
scroll to position [1715, 0]
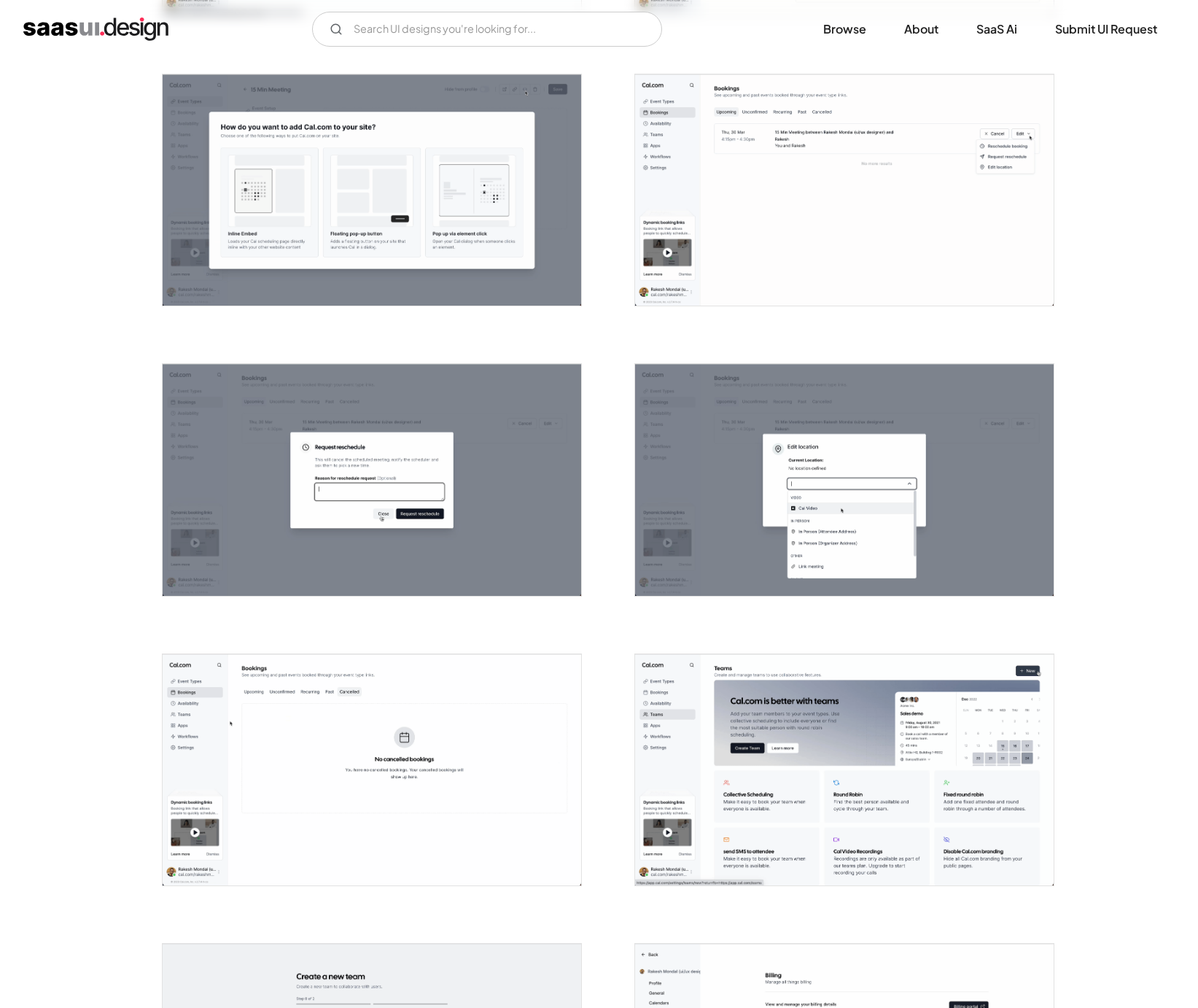
click at [104, 325] on div "Back Cal.com Schedule meetings without the email tennis Scheduling Curated by: …" at bounding box center [599, 363] width 1198 height 4041
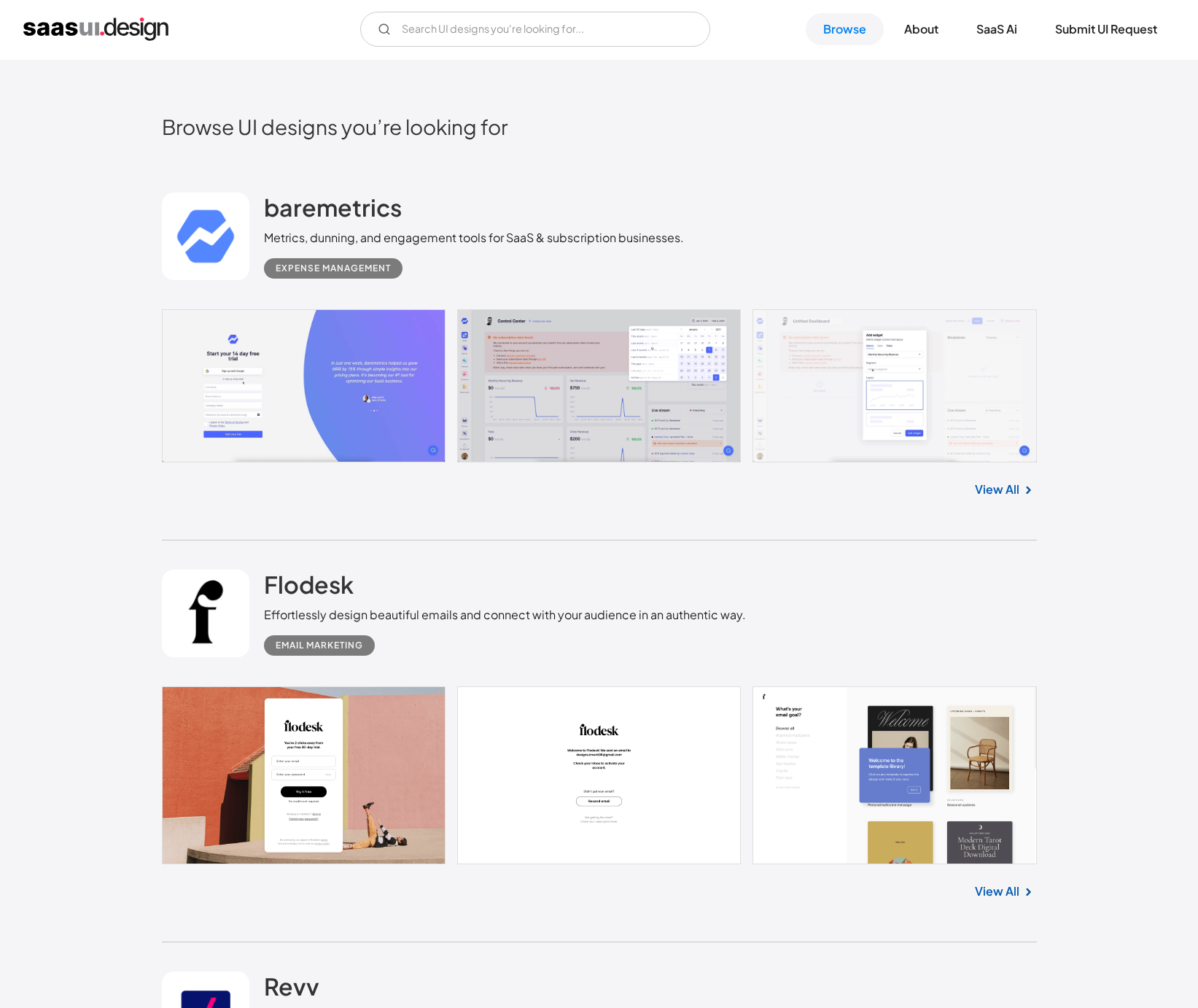
scroll to position [522, 0]
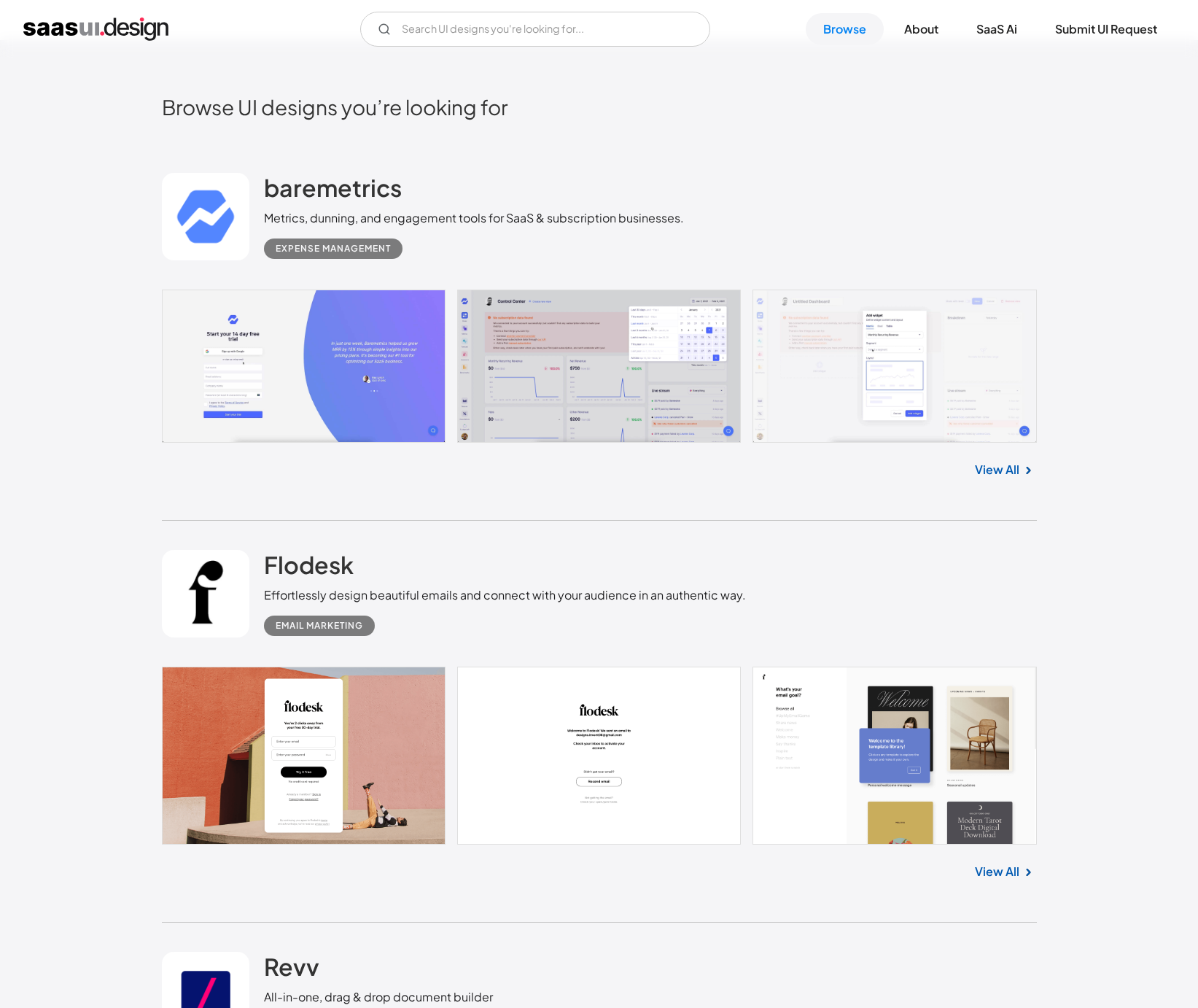
click at [873, 411] on link at bounding box center [599, 367] width 875 height 154
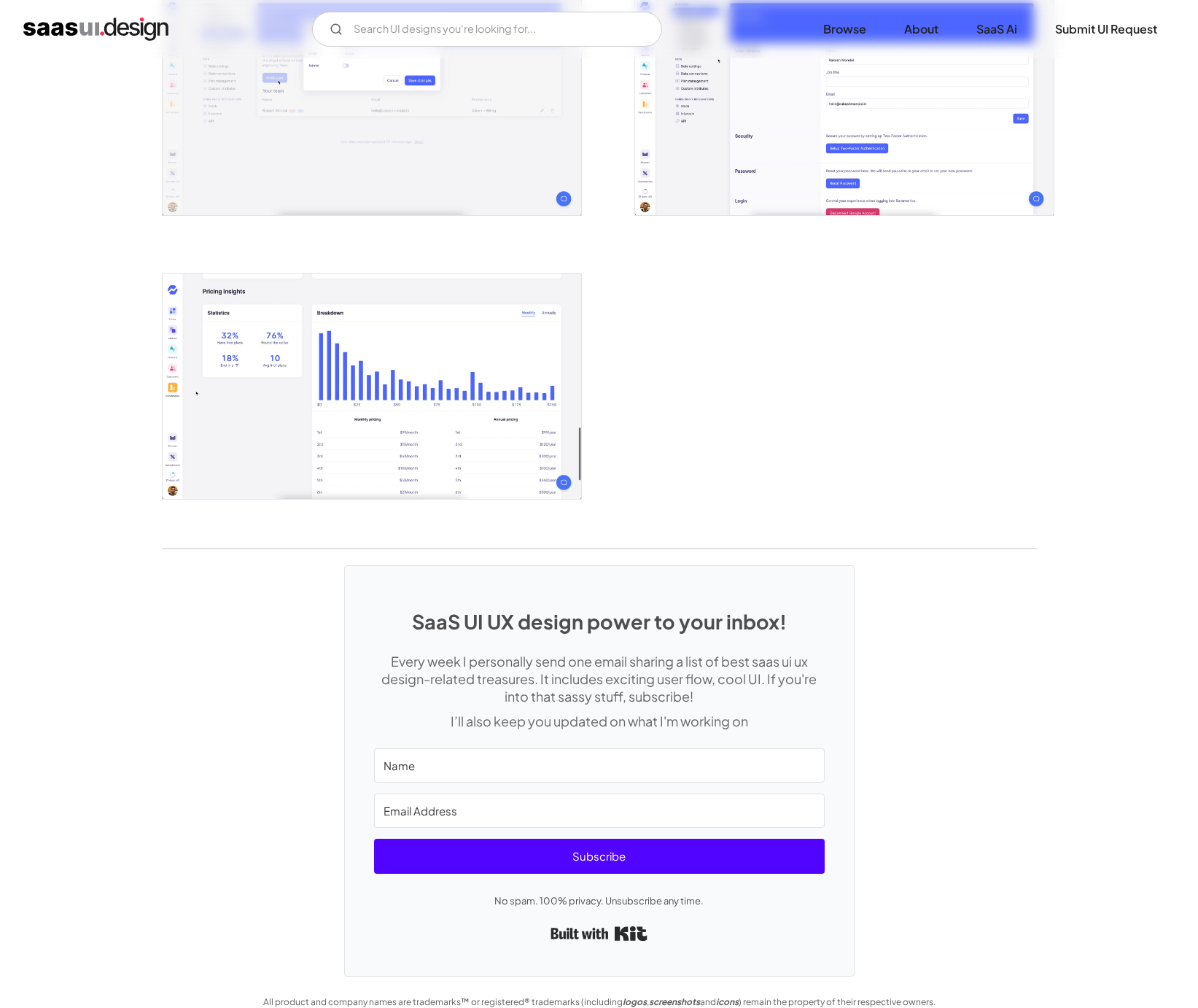
scroll to position [2637, 0]
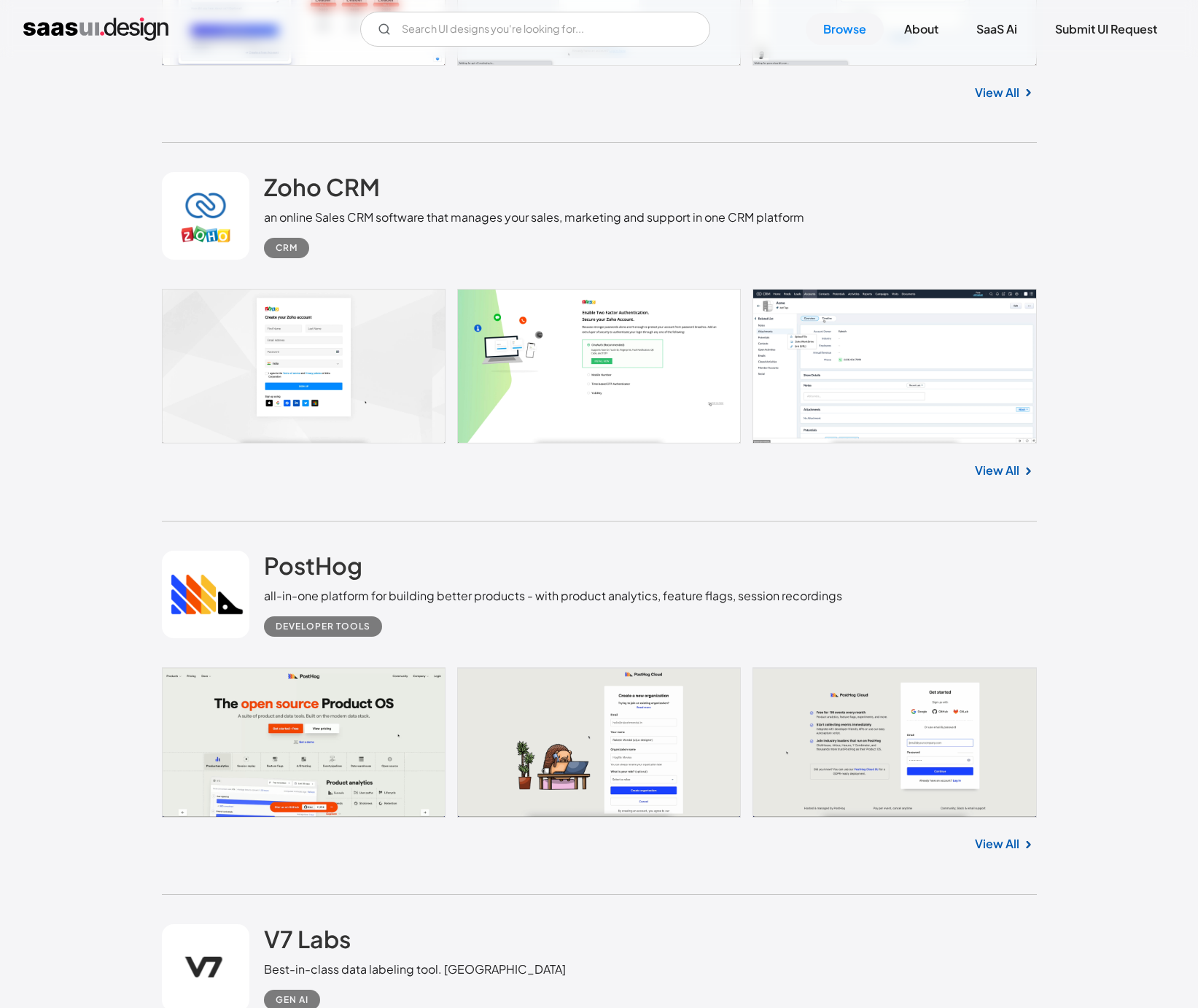
scroll to position [5148, 0]
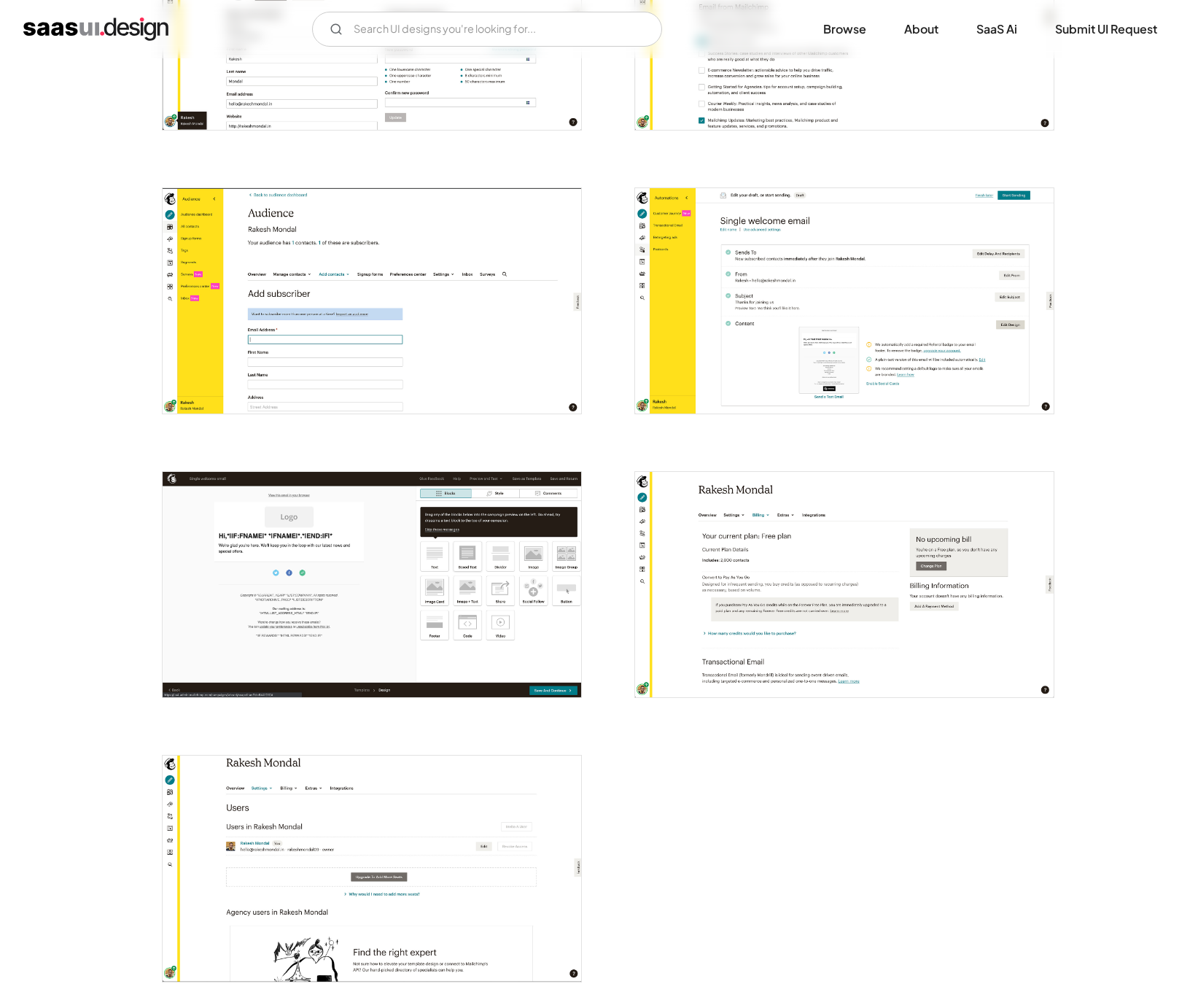
scroll to position [3028, 0]
